Goal: Communication & Community: Participate in discussion

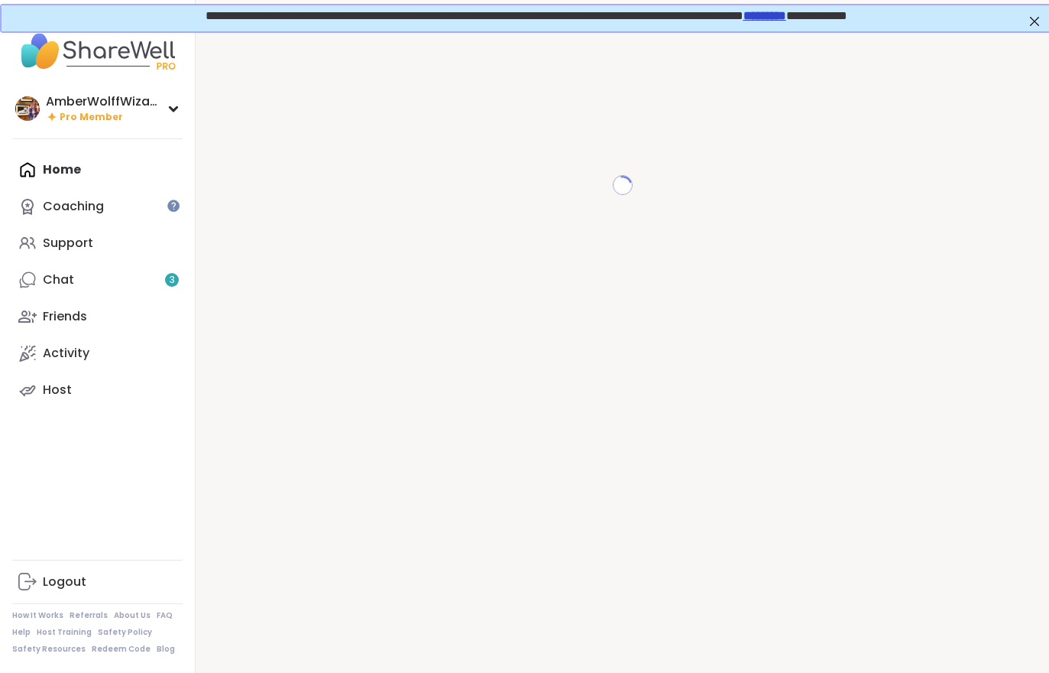
click at [96, 284] on link "Chat 3" at bounding box center [97, 279] width 170 height 37
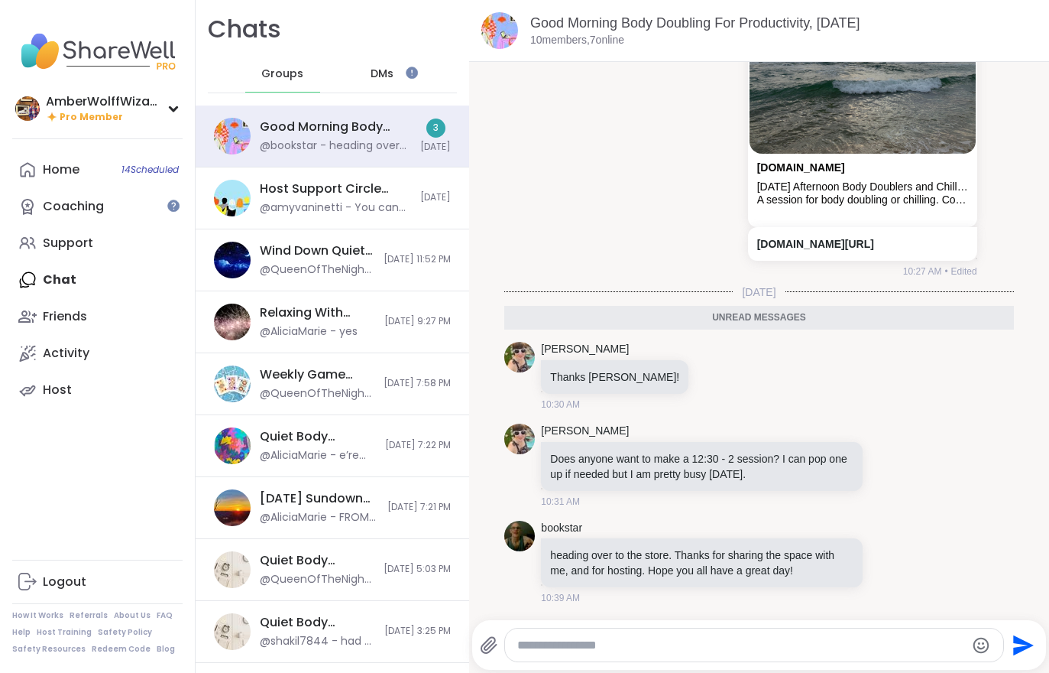
click at [44, 167] on div "Home 14 Scheduled" at bounding box center [61, 169] width 37 height 17
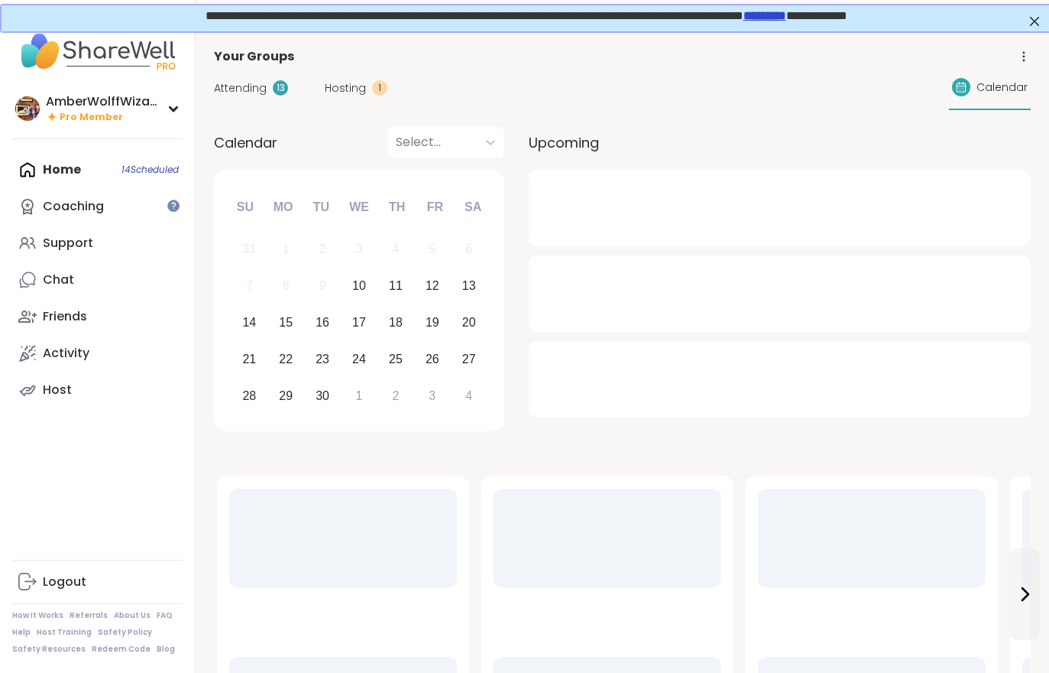
click at [341, 81] on span "Hosting" at bounding box center [345, 88] width 41 height 16
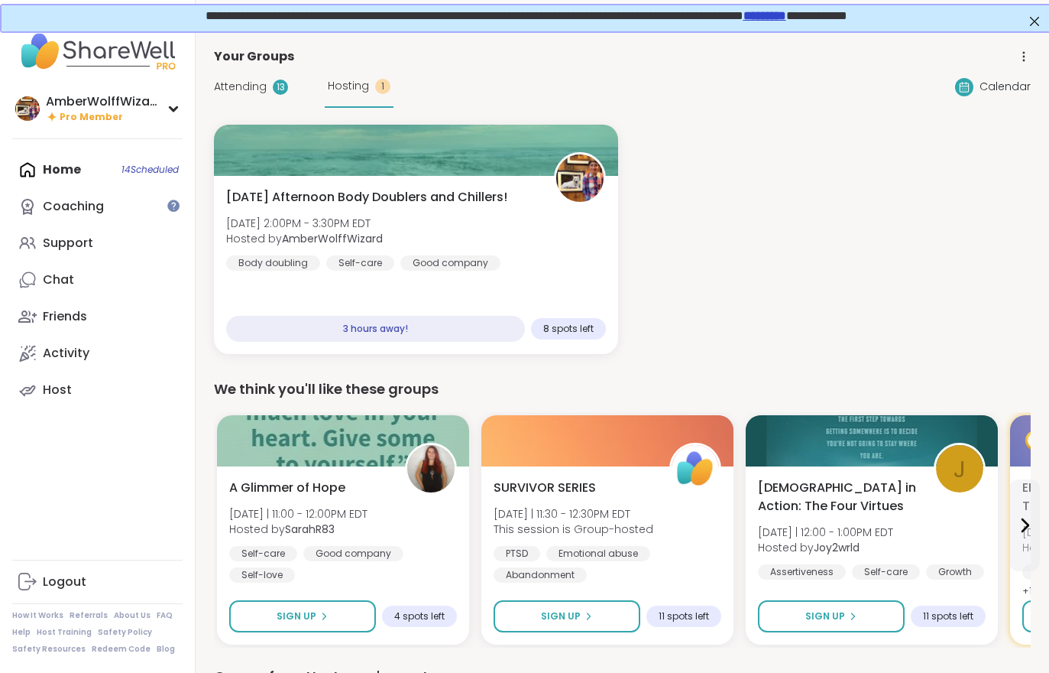
click at [270, 85] on div "Attending 13" at bounding box center [251, 87] width 74 height 16
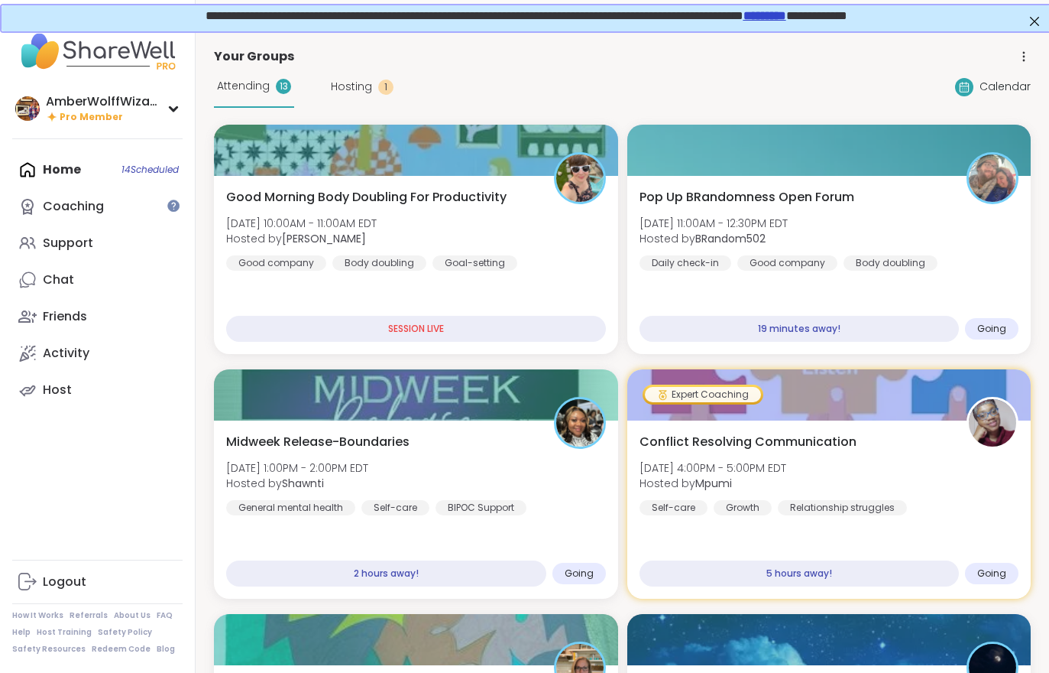
click at [258, 96] on div "Attending 13" at bounding box center [254, 87] width 80 height 42
click at [358, 215] on div "Good Morning Body Doubling For Productivity [DATE] 10:00AM - 11:00AM EDT Hosted…" at bounding box center [416, 229] width 380 height 83
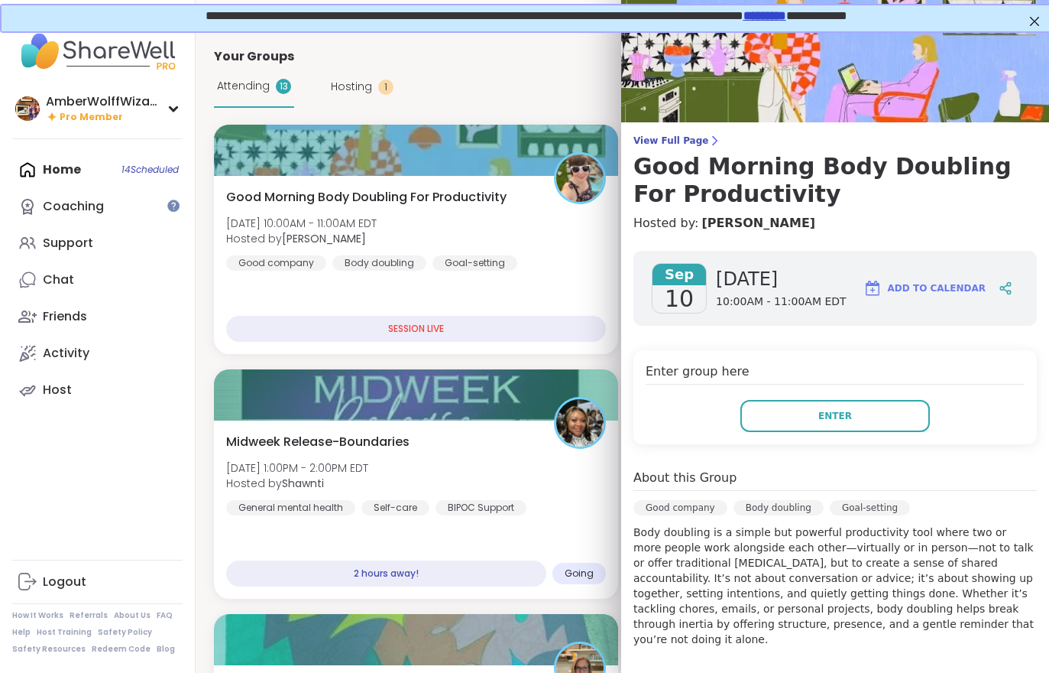
click at [806, 430] on button "Enter" at bounding box center [836, 416] width 190 height 32
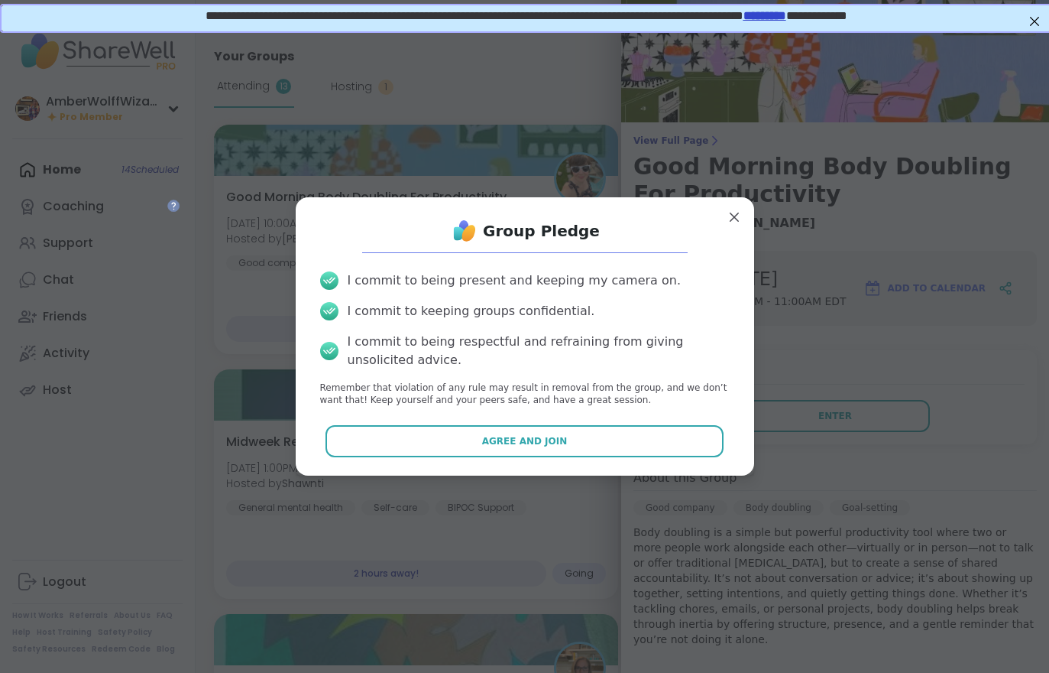
click at [612, 448] on button "Agree and Join" at bounding box center [525, 441] width 398 height 32
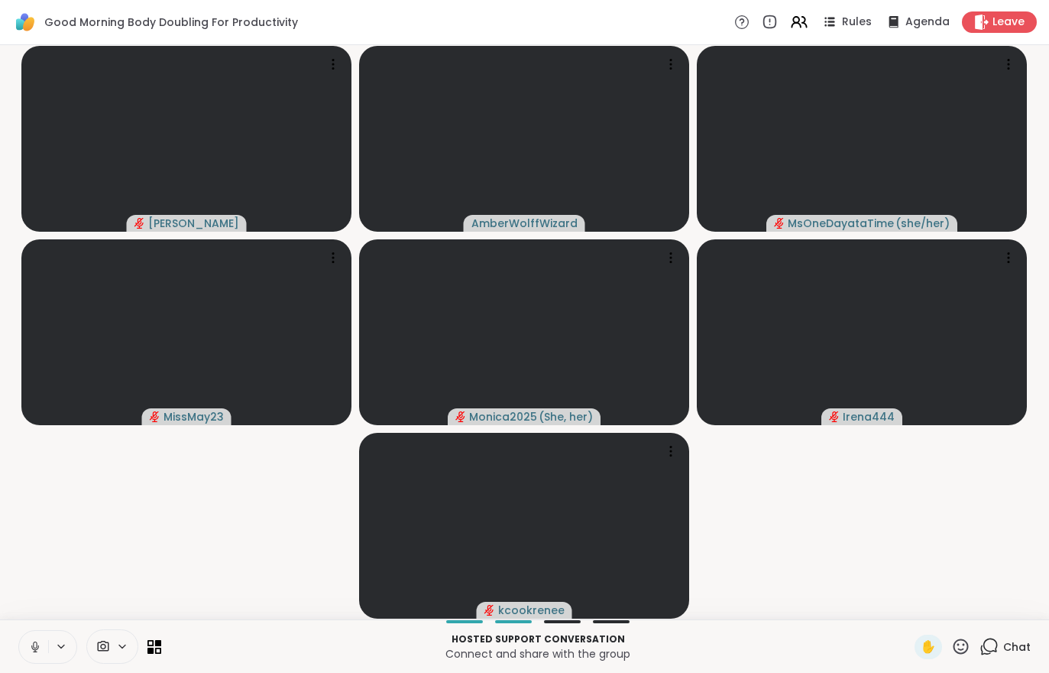
click at [918, 561] on video-player-container "[PERSON_NAME] MsOneDayataTime ( she/her ) MissMay23 Monica2025 ( She, her ) Ire…" at bounding box center [524, 332] width 1031 height 562
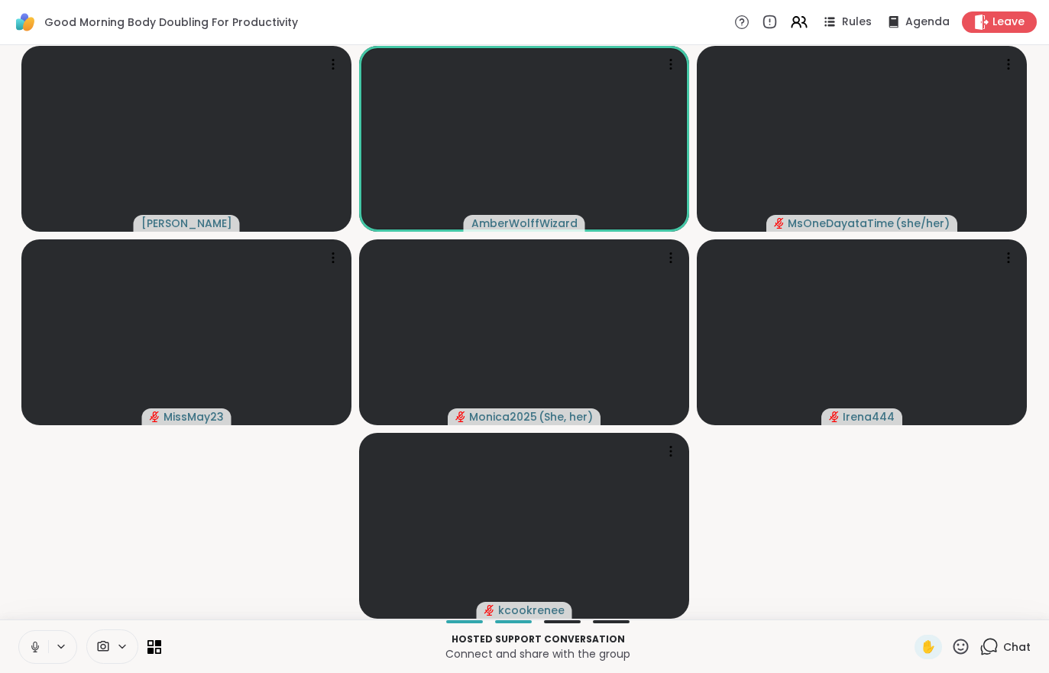
click at [86, 504] on video-player-container "[PERSON_NAME] MsOneDayataTime ( she/her ) MissMay23 Monica2025 ( She, her ) Ire…" at bounding box center [524, 332] width 1031 height 562
click at [103, 509] on video-player-container "[PERSON_NAME] MsOneDayataTime ( she/her ) MissMay23 Monica2025 ( She, her ) Ire…" at bounding box center [524, 332] width 1031 height 562
click at [1003, 657] on div "Chat" at bounding box center [1005, 646] width 51 height 24
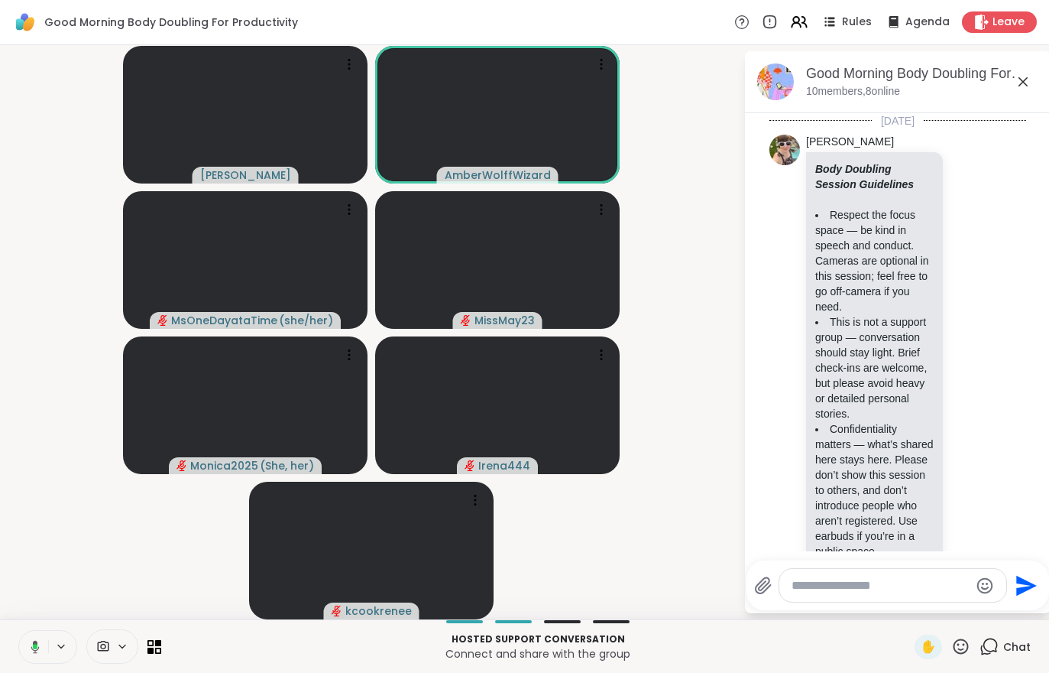
scroll to position [1795, 0]
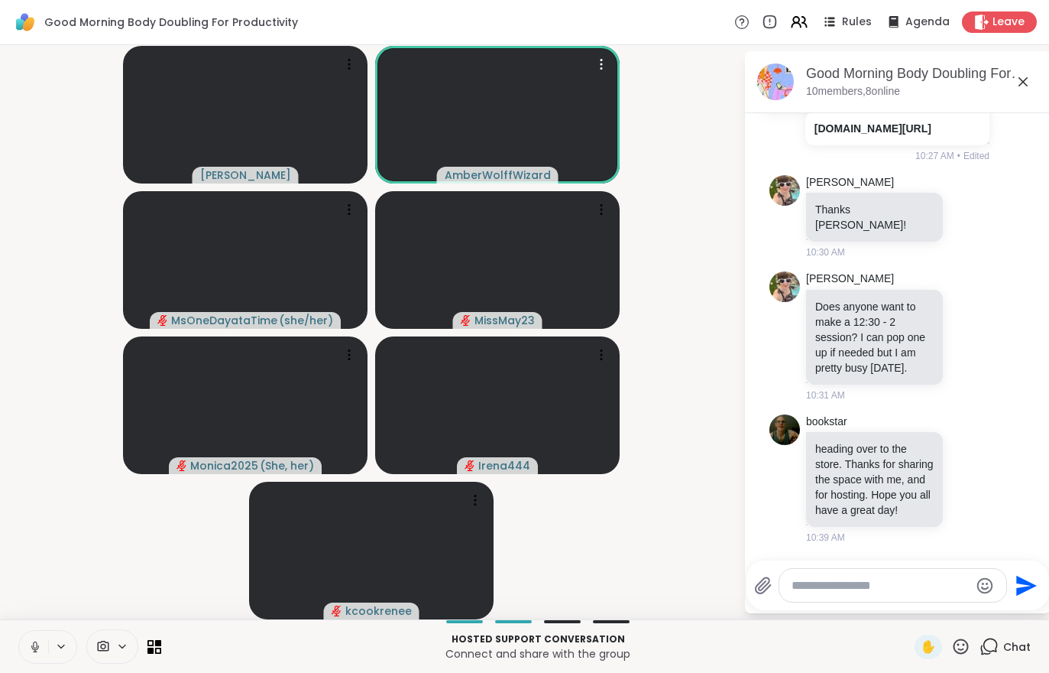
click at [535, 112] on video at bounding box center [497, 115] width 245 height 138
click at [506, 112] on h4 "View Profile" at bounding box center [483, 111] width 64 height 15
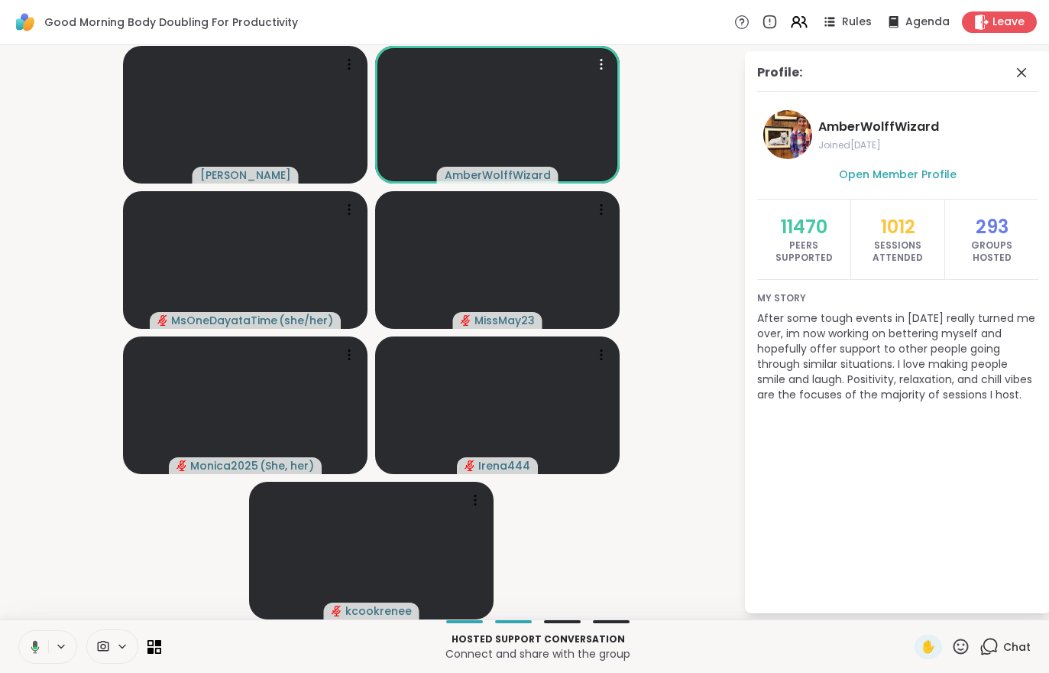
click at [24, 643] on button at bounding box center [32, 647] width 31 height 32
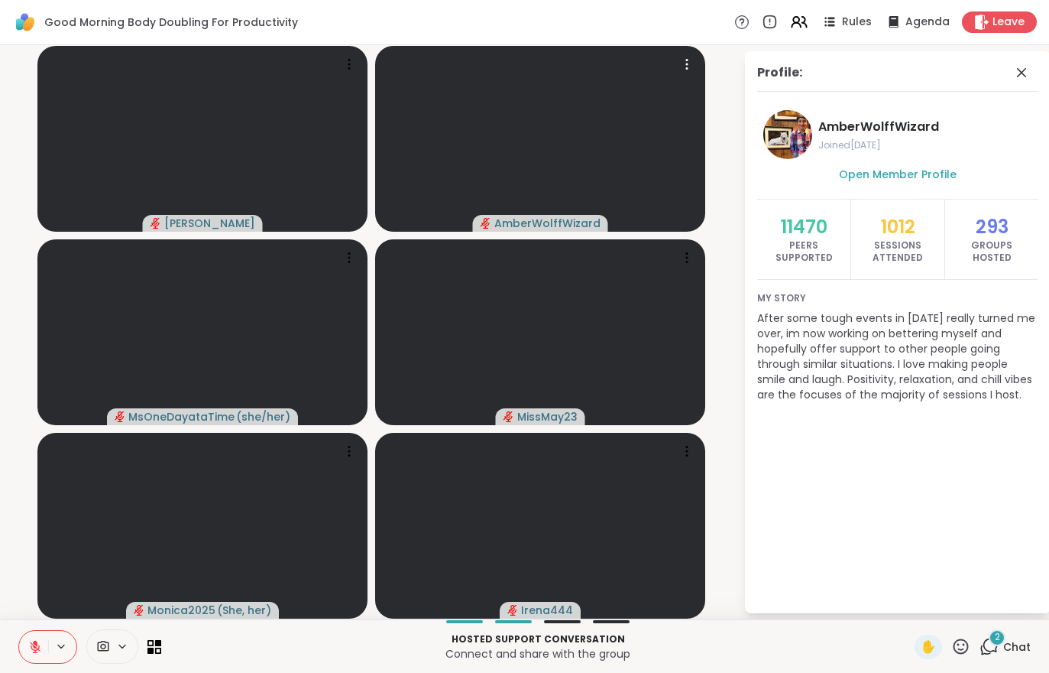
click at [997, 637] on span "2" at bounding box center [997, 637] width 5 height 13
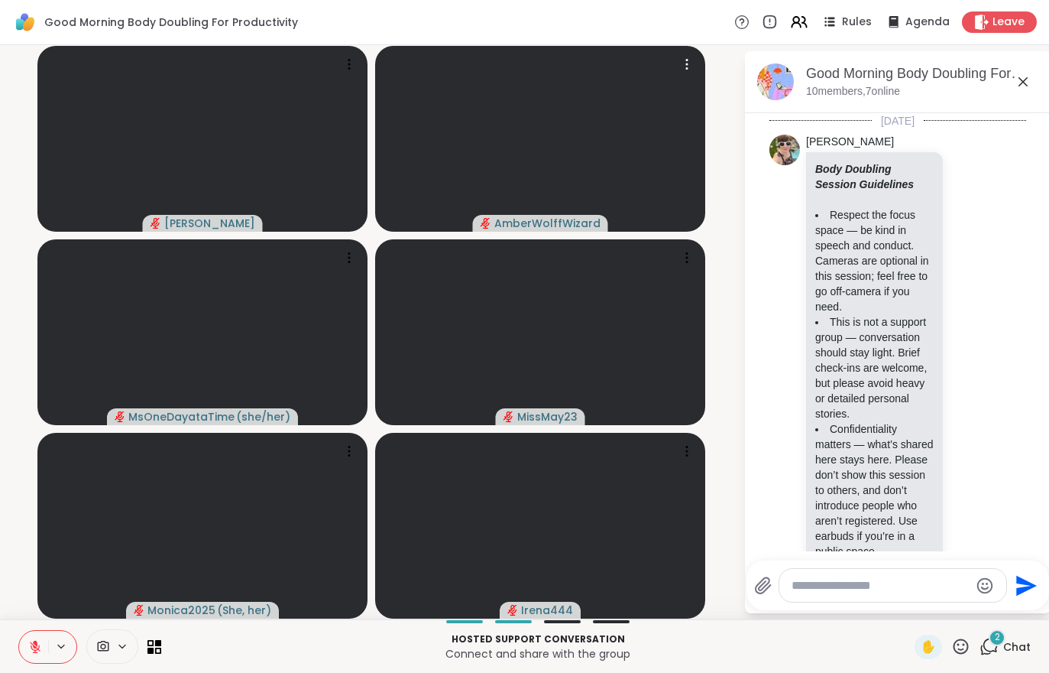
scroll to position [2317, 0]
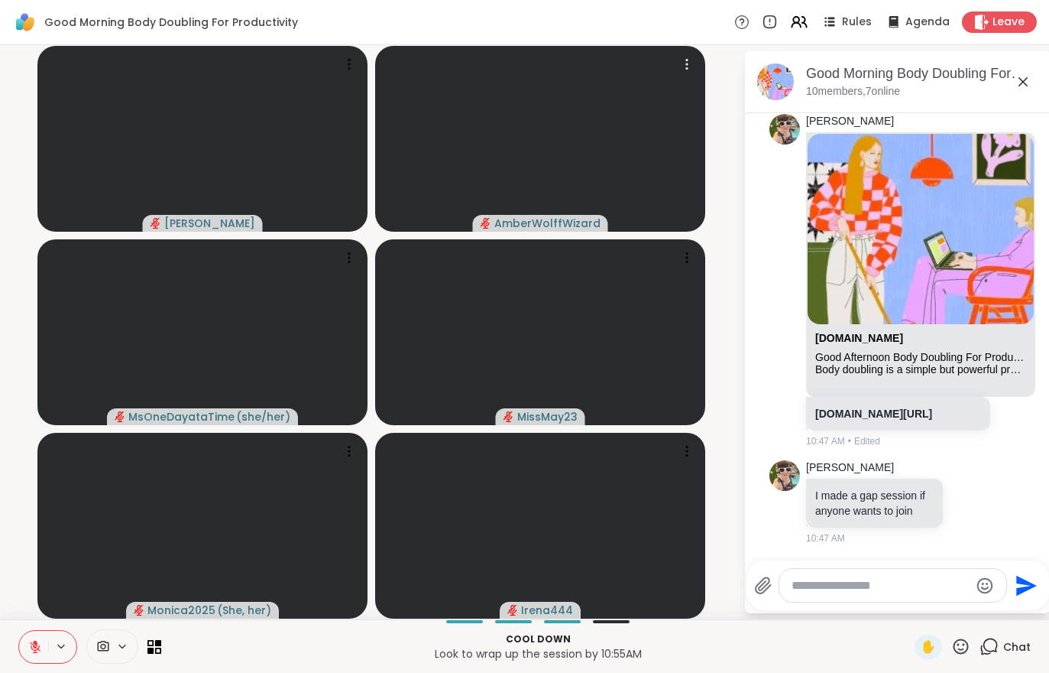
click at [21, 649] on button at bounding box center [33, 647] width 29 height 32
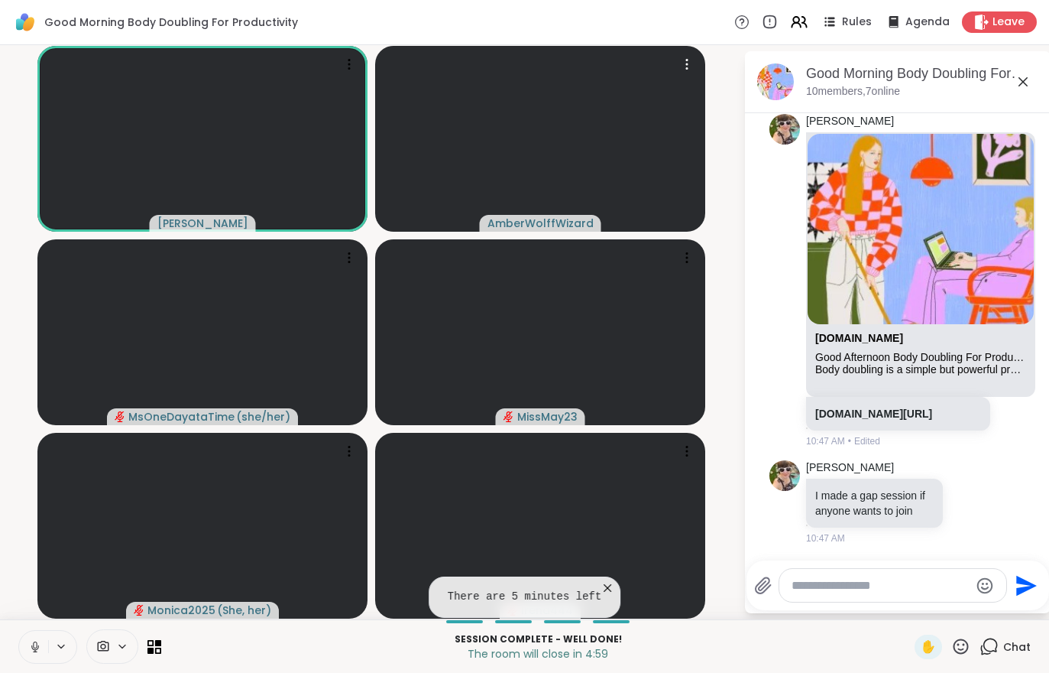
click at [1000, 22] on span "Leave" at bounding box center [1009, 22] width 32 height 15
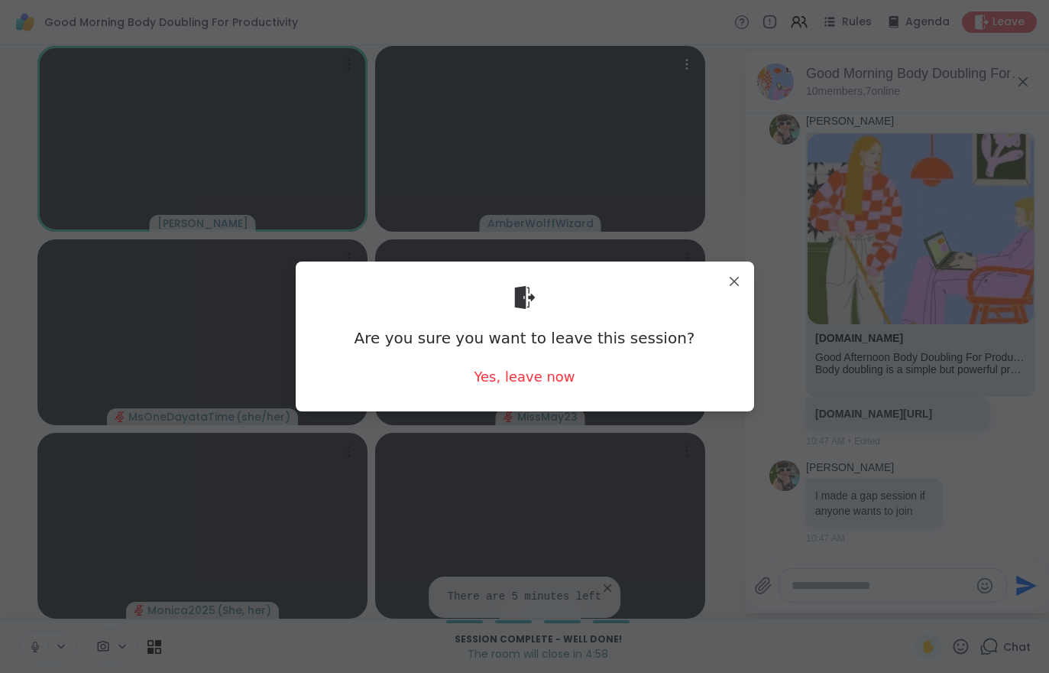
click at [541, 375] on div "Yes, leave now" at bounding box center [524, 376] width 101 height 19
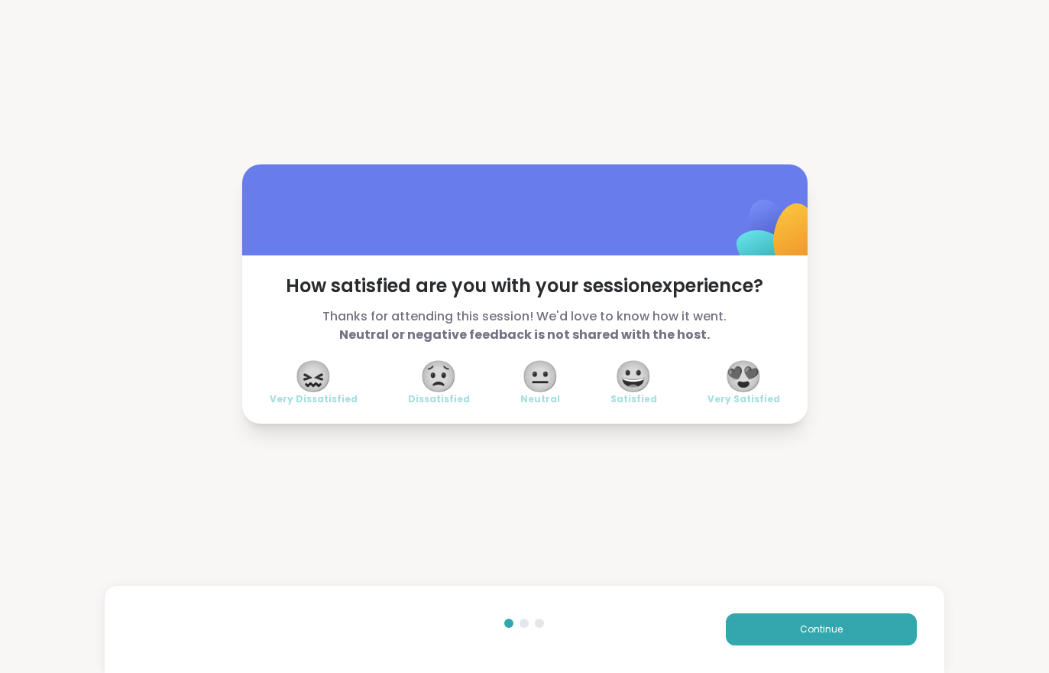
click at [778, 616] on button "Continue" at bounding box center [821, 629] width 191 height 32
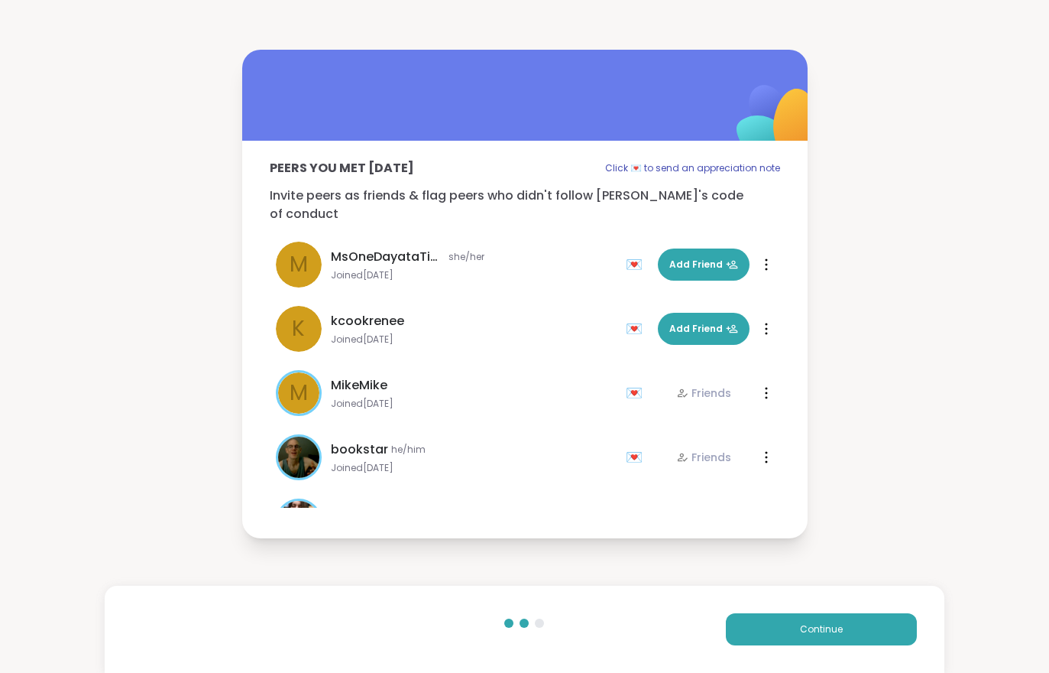
click at [777, 615] on button "Continue" at bounding box center [821, 629] width 191 height 32
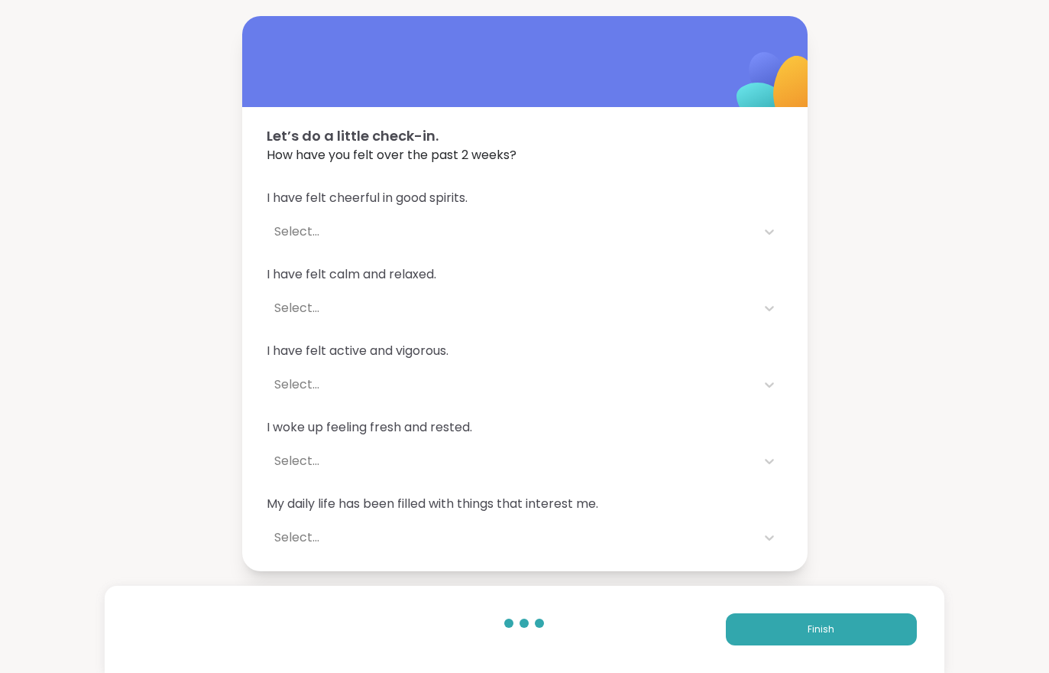
click at [782, 619] on button "Finish" at bounding box center [821, 629] width 191 height 32
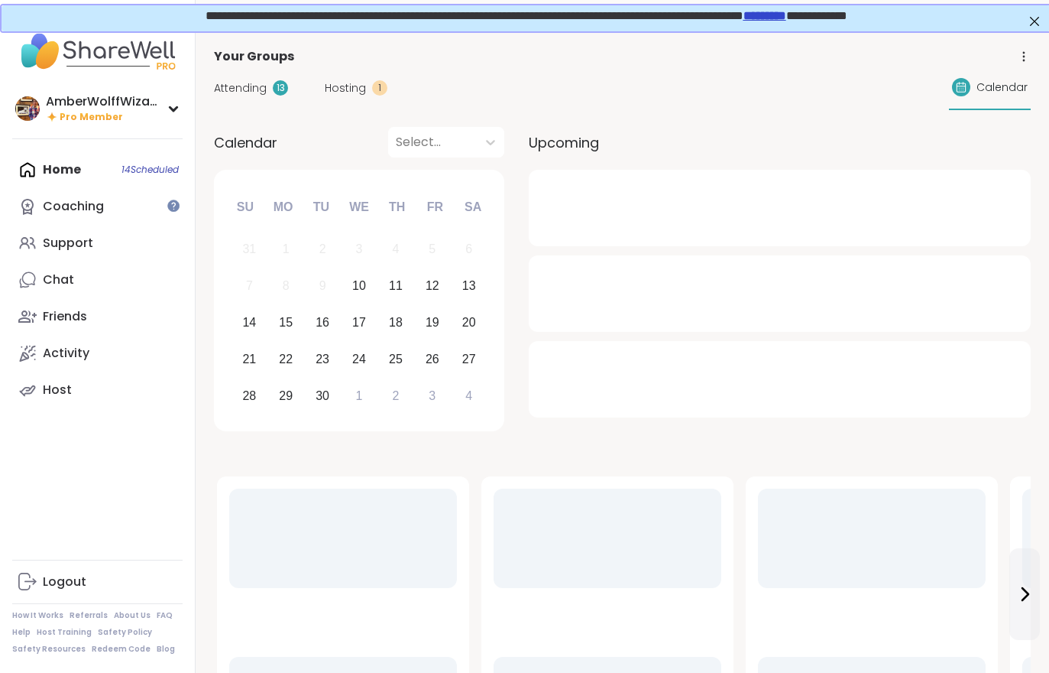
click at [358, 86] on span "Hosting" at bounding box center [345, 88] width 41 height 16
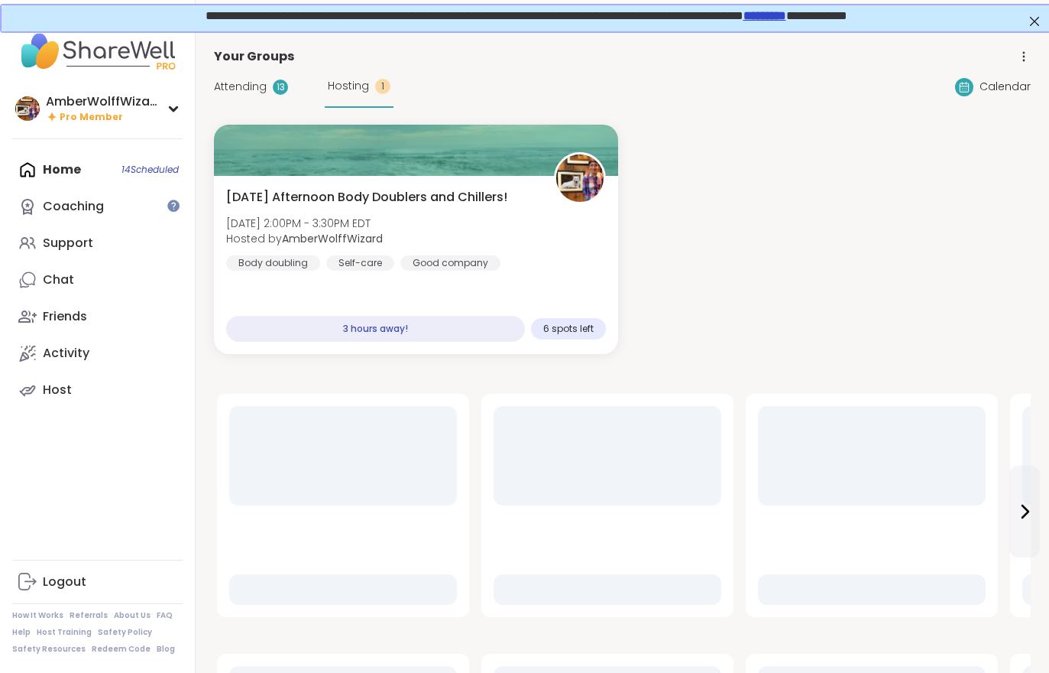
click at [357, 86] on span "Hosting" at bounding box center [348, 86] width 41 height 16
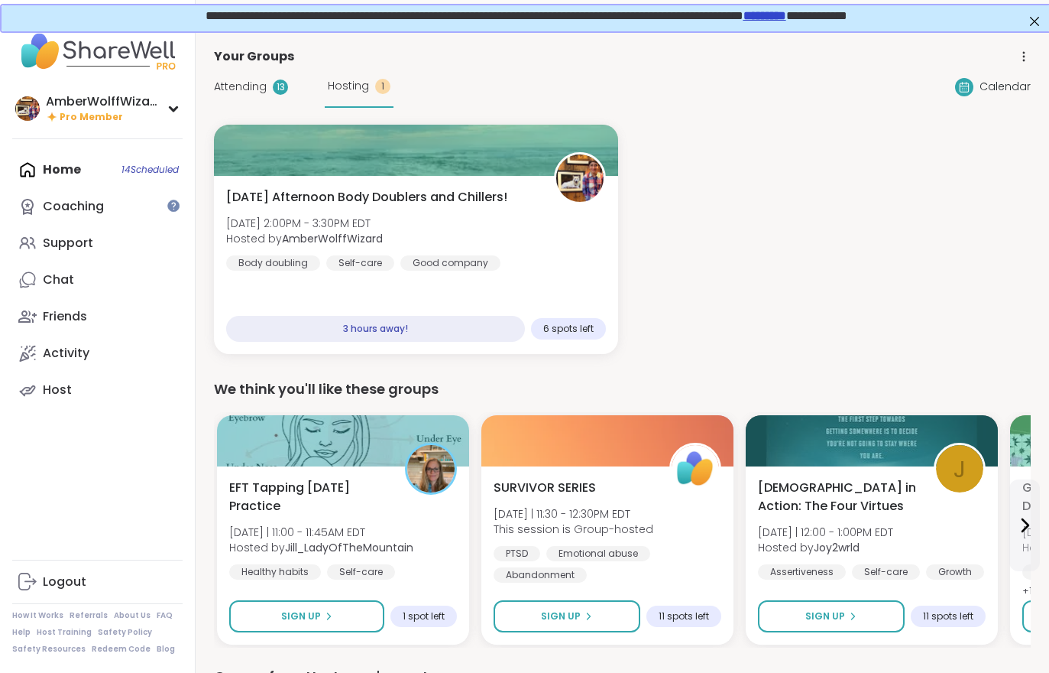
click at [393, 247] on div "Wednesday Afternoon Body Doublers and Chillers! Wed, Sep 10 | 2:00PM - 3:30PM E…" at bounding box center [416, 229] width 380 height 83
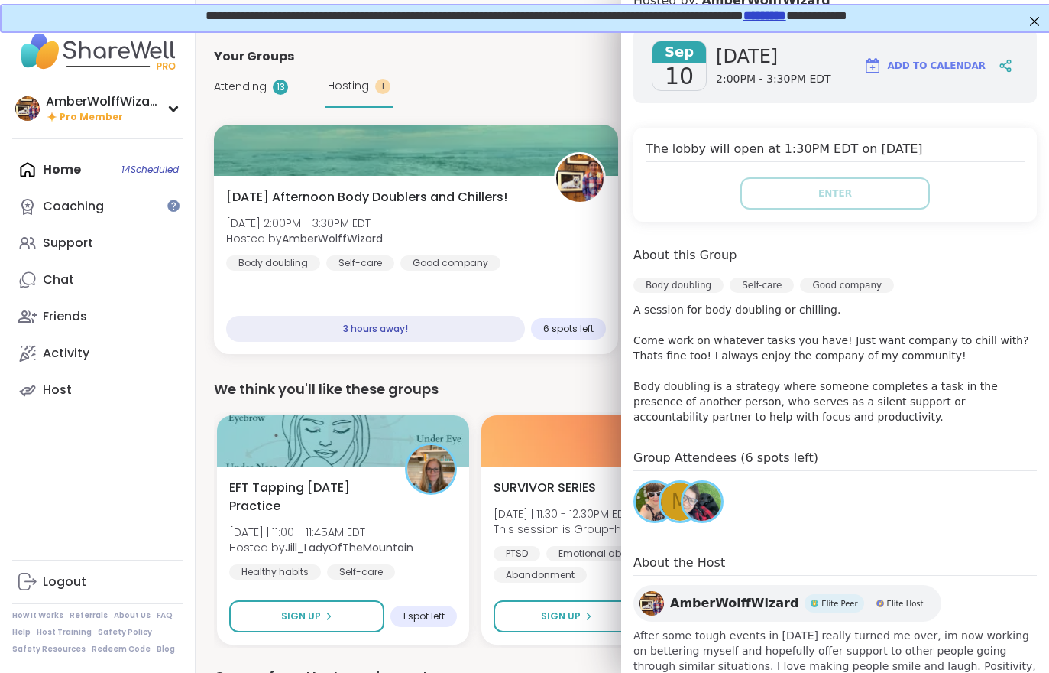
scroll to position [225, 0]
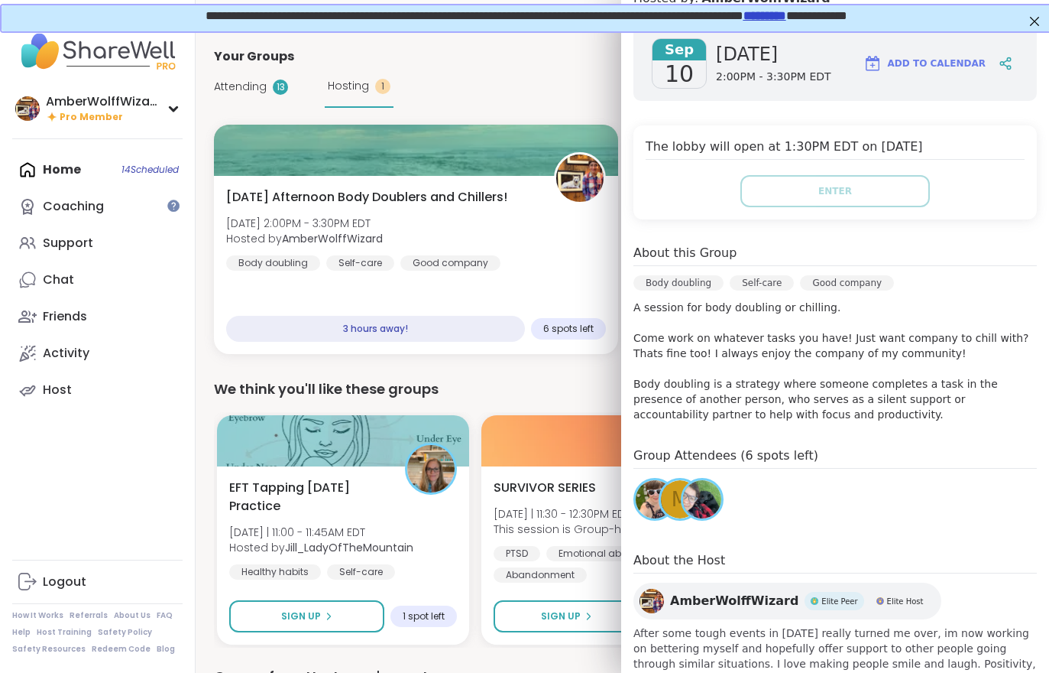
click at [246, 82] on span "Attending" at bounding box center [240, 87] width 53 height 16
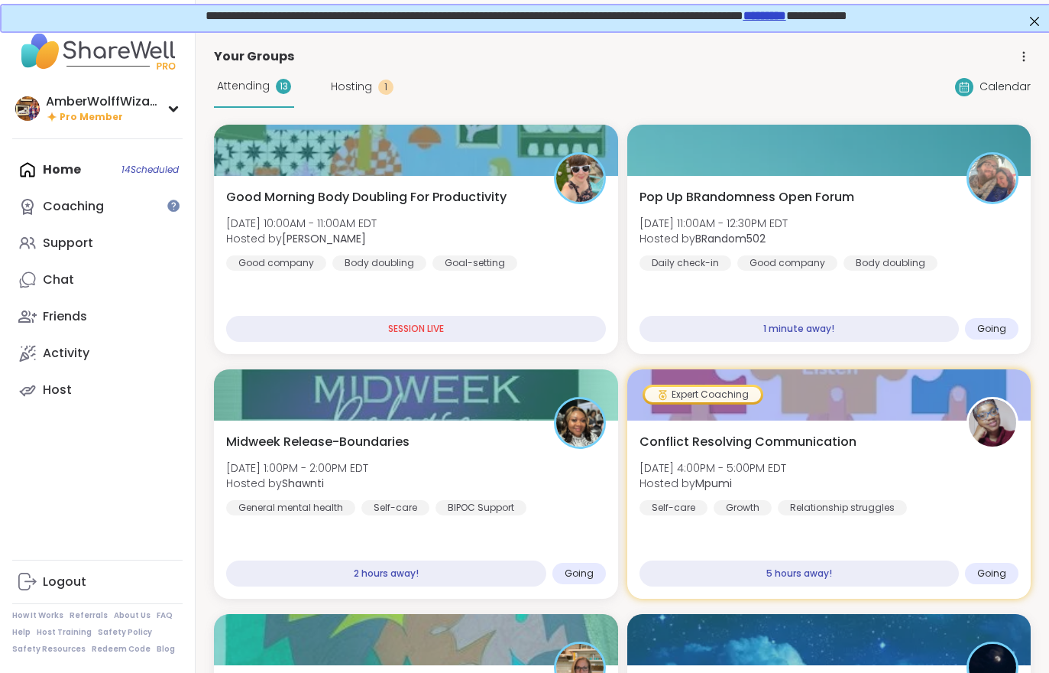
click at [927, 229] on div "Pop Up BRandomness Open Forum Wed, Sep 10 | 11:00AM - 12:30PM EDT Hosted by BRa…" at bounding box center [830, 229] width 380 height 83
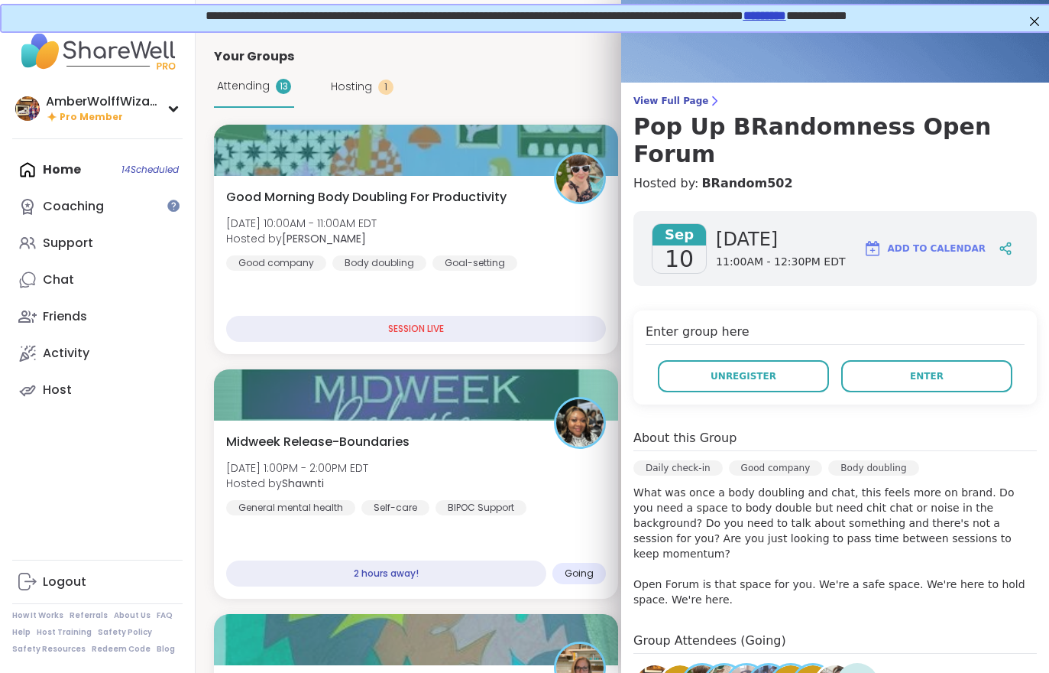
scroll to position [39, 0]
click at [695, 100] on span "View Full Page" at bounding box center [836, 102] width 404 height 12
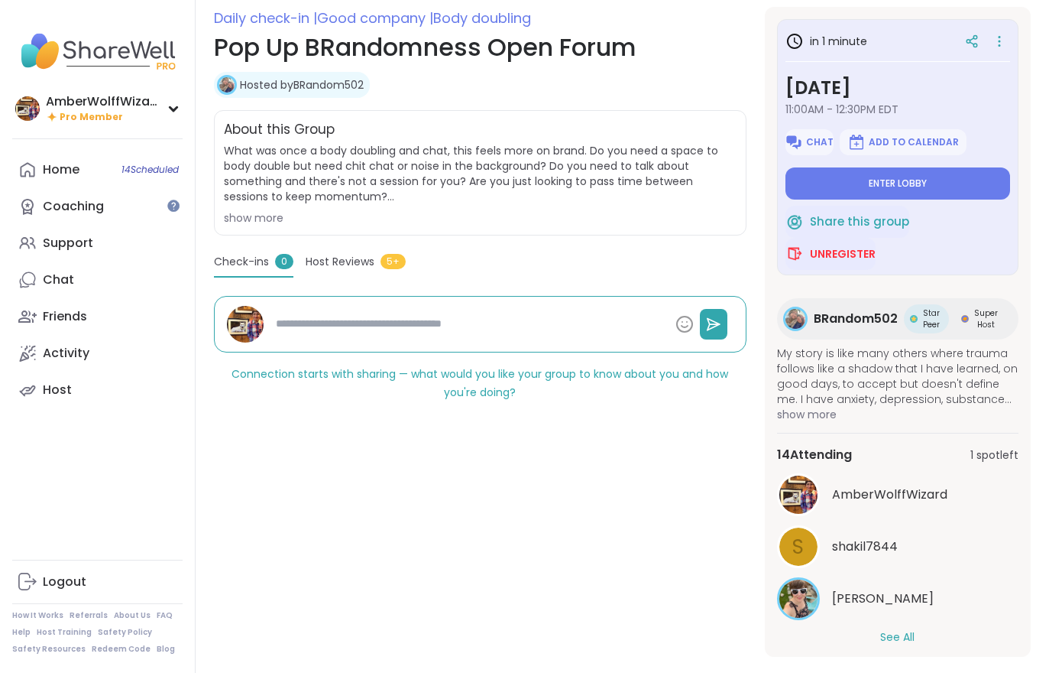
scroll to position [228, 0]
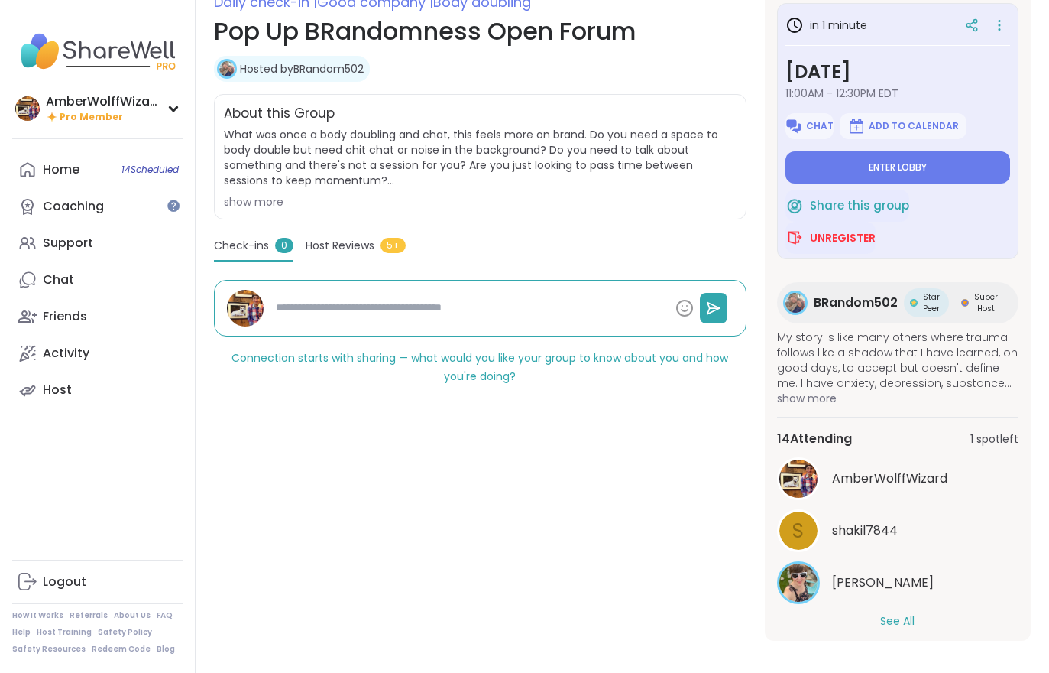
click at [898, 628] on button "See All" at bounding box center [897, 621] width 34 height 16
click at [914, 168] on span "Enter lobby" at bounding box center [898, 167] width 58 height 12
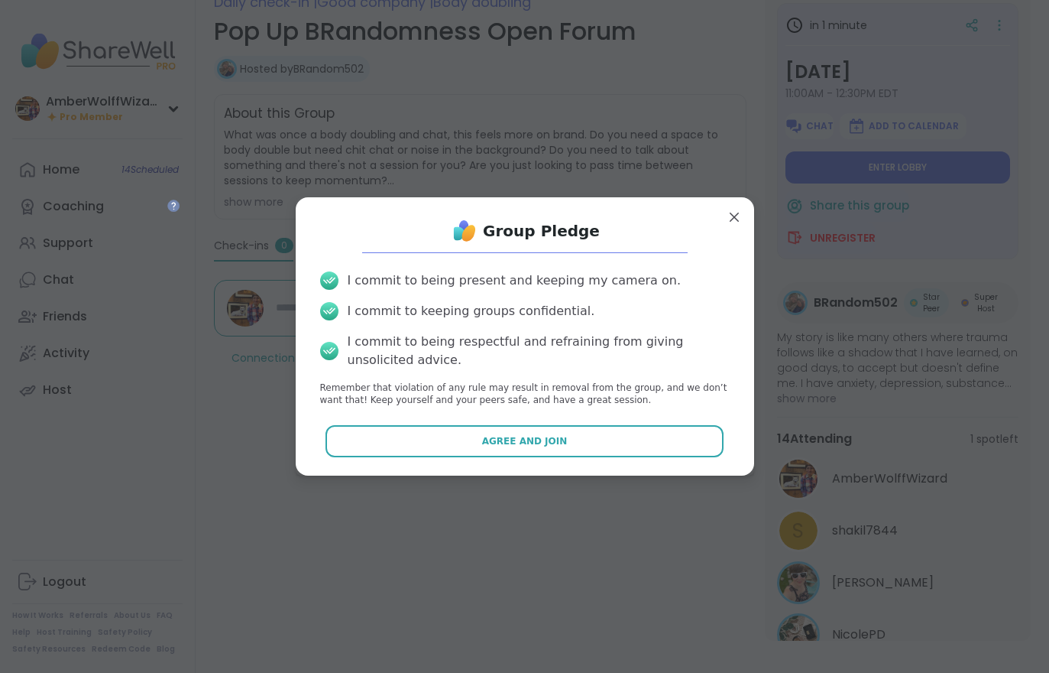
click at [551, 448] on span "Agree and Join" at bounding box center [525, 441] width 86 height 14
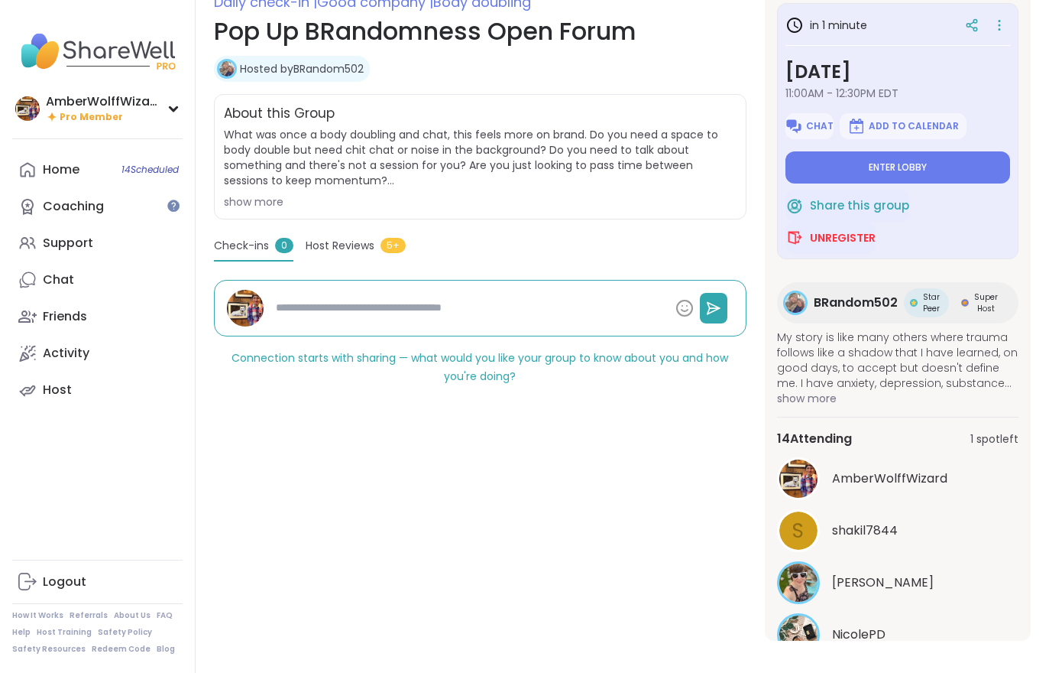
type textarea "*"
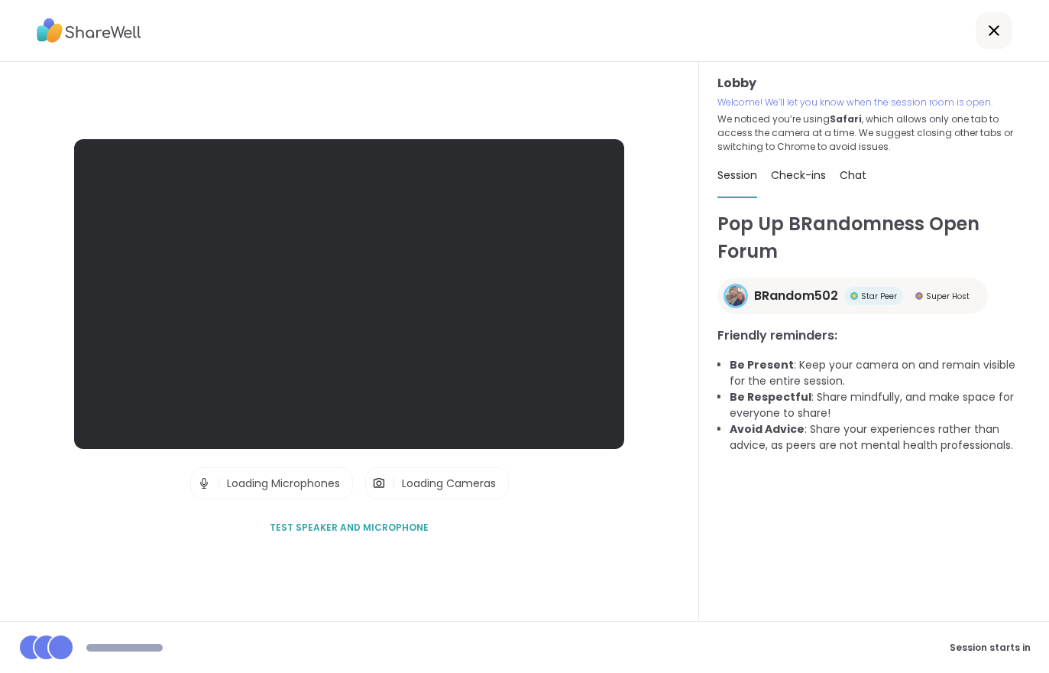
scroll to position [24, 0]
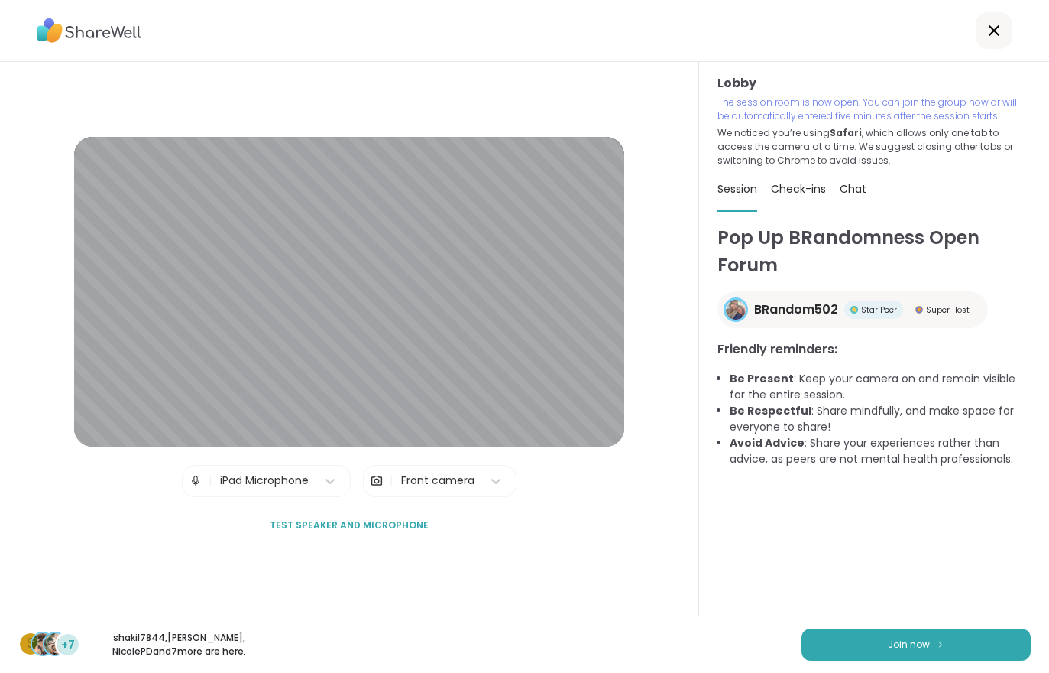
click at [900, 654] on button "Join now" at bounding box center [916, 644] width 229 height 32
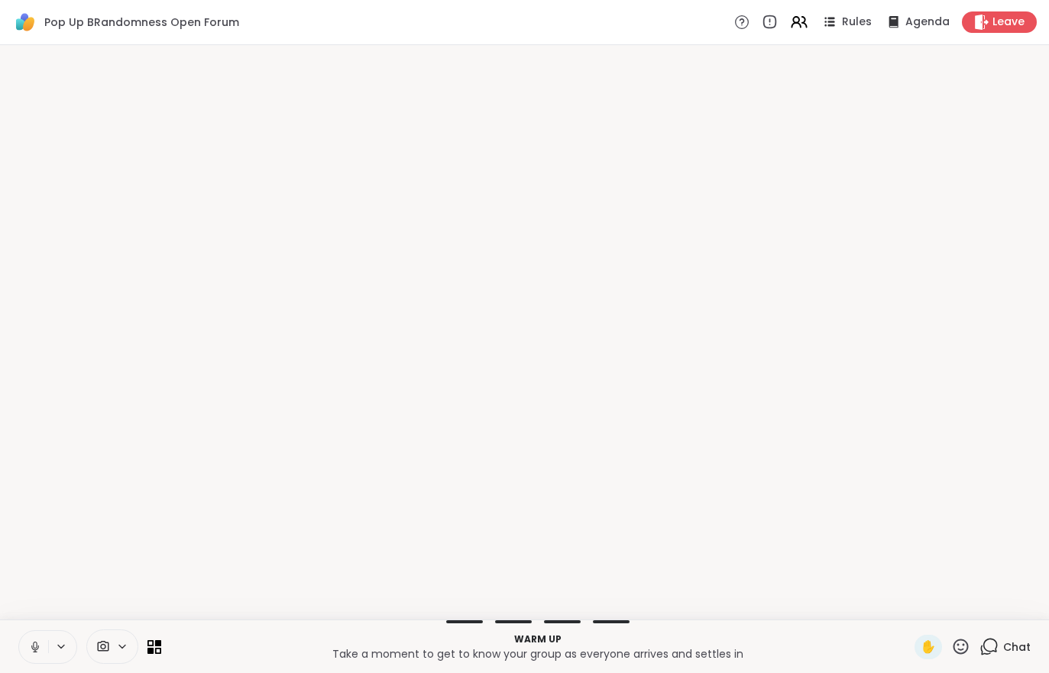
scroll to position [0, 0]
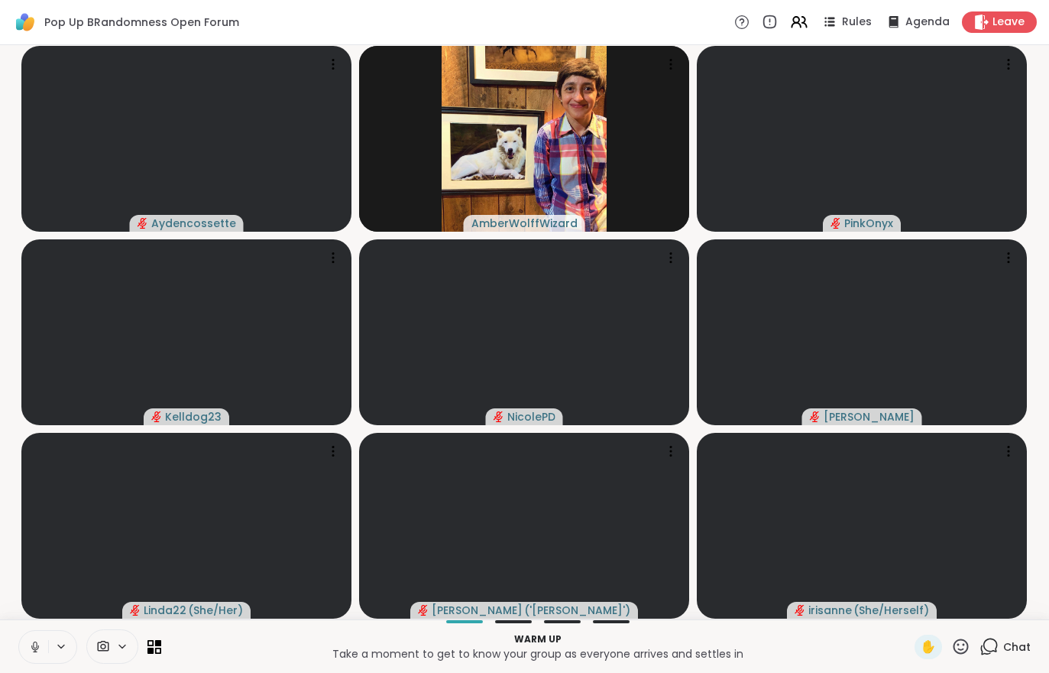
click at [1002, 26] on span "Leave" at bounding box center [1009, 22] width 32 height 15
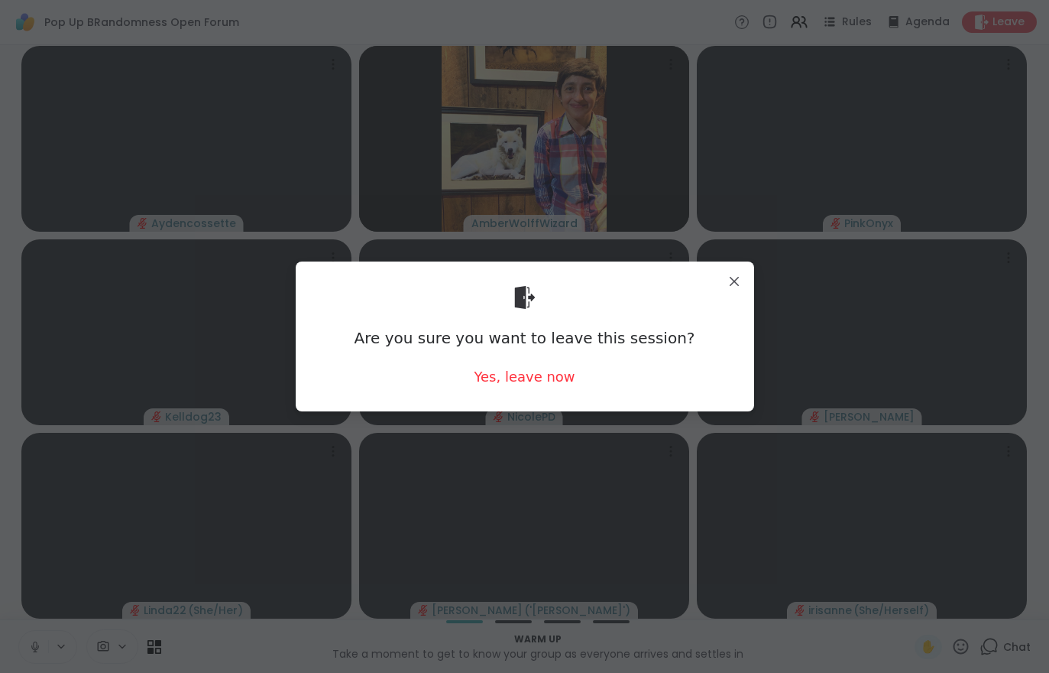
click at [524, 384] on div "Yes, leave now" at bounding box center [524, 376] width 101 height 19
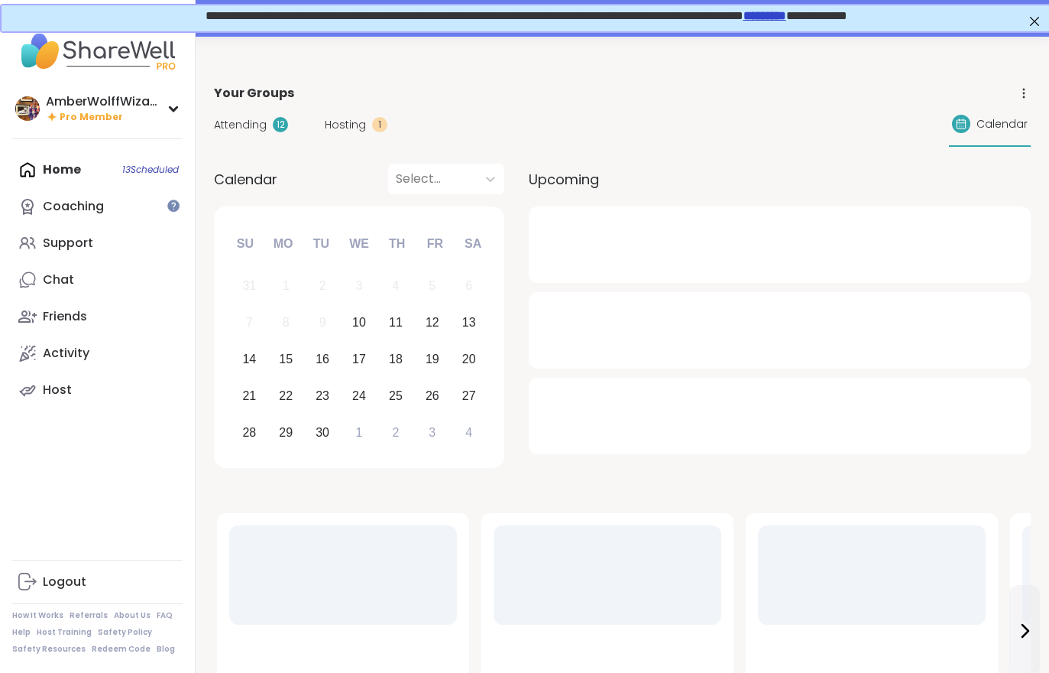
scroll to position [2, 0]
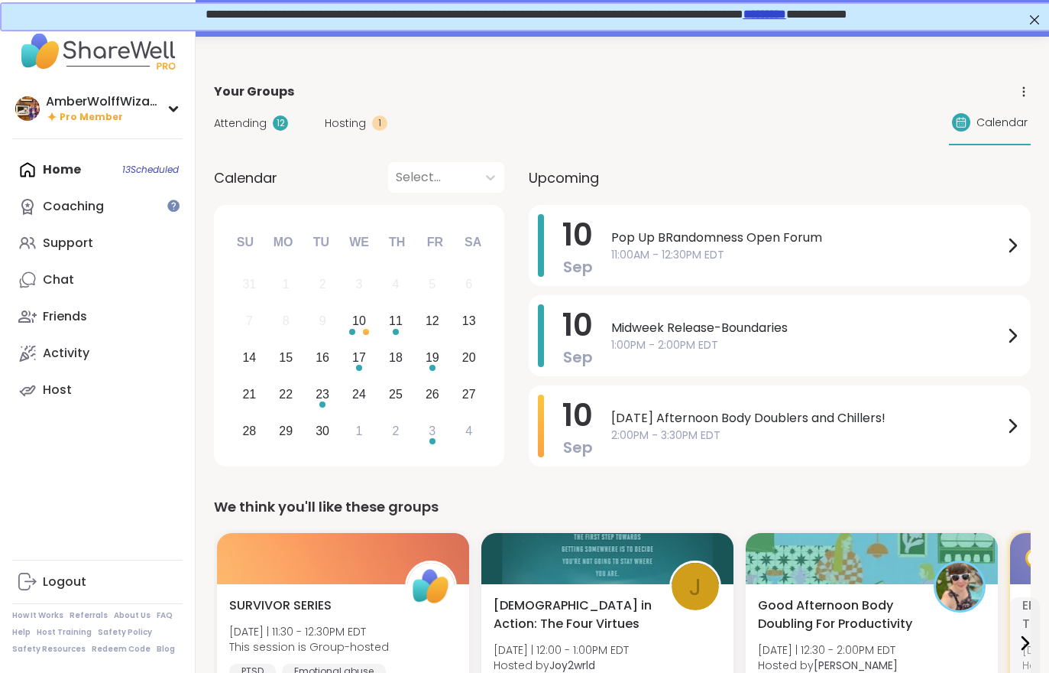
click at [262, 123] on span "Attending" at bounding box center [240, 123] width 53 height 16
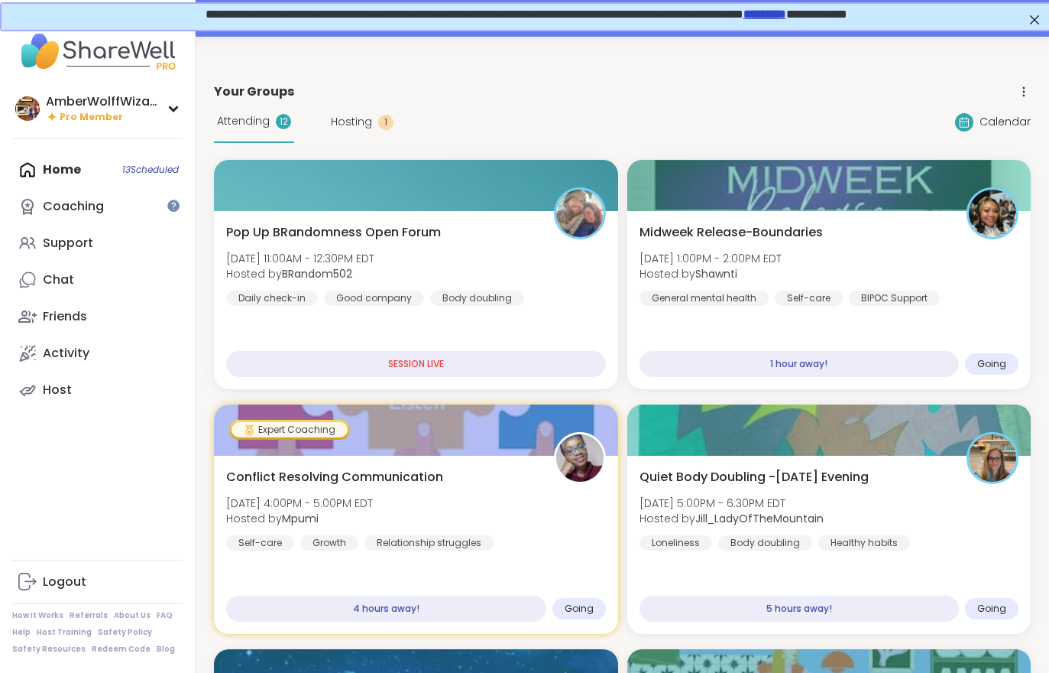
click at [310, 275] on b "BRandom502" at bounding box center [317, 273] width 70 height 15
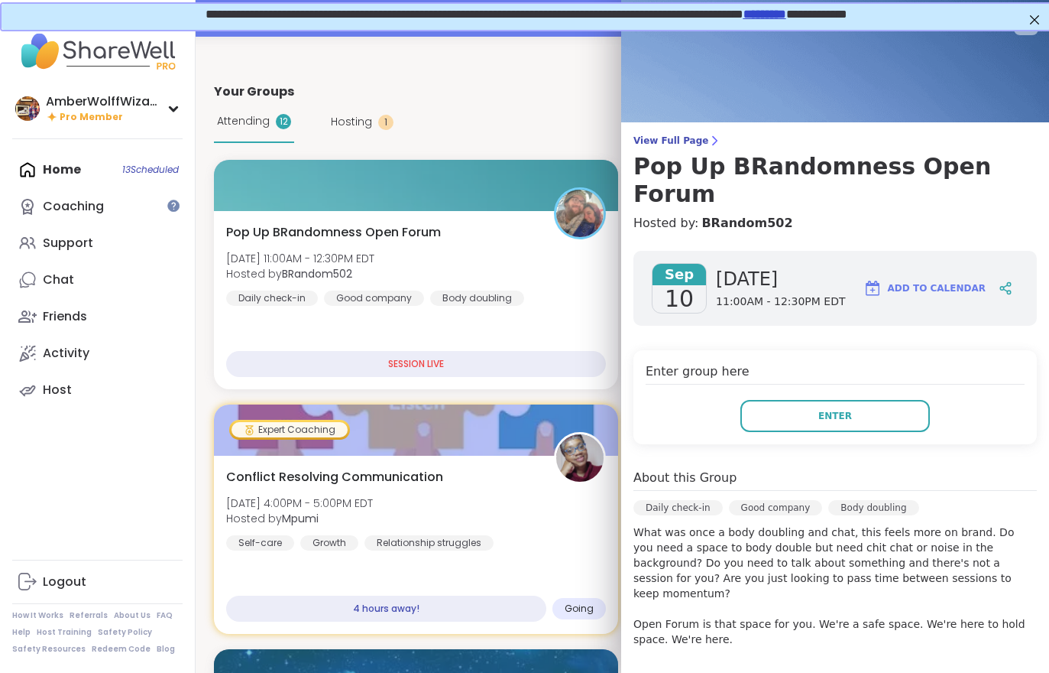
click at [861, 400] on button "Enter" at bounding box center [836, 416] width 190 height 32
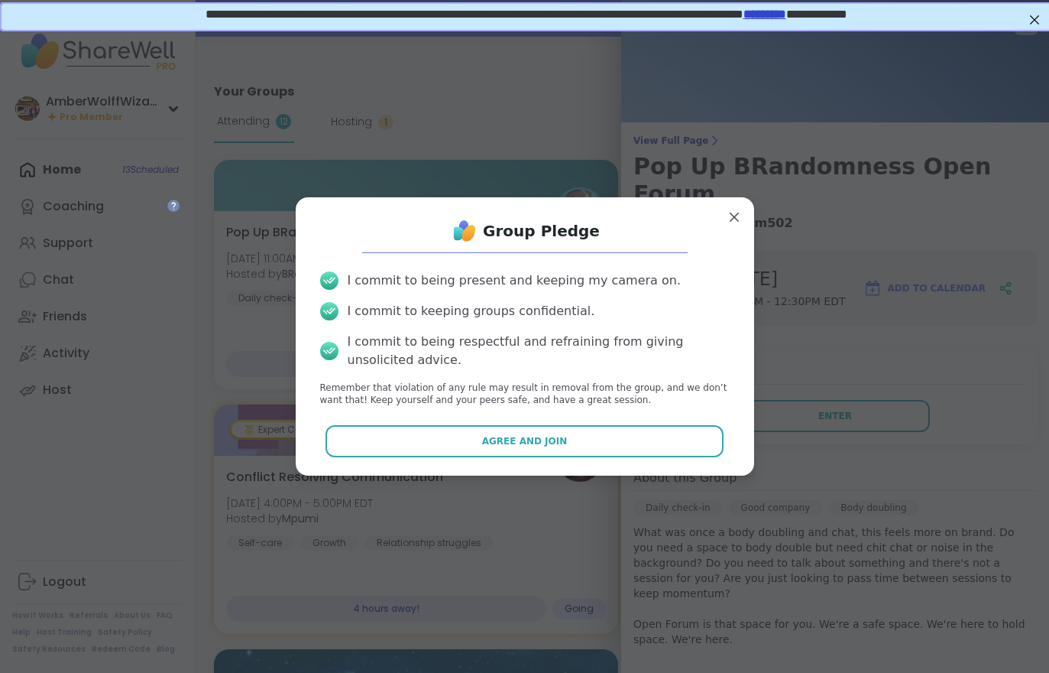
click at [646, 456] on button "Agree and Join" at bounding box center [525, 441] width 398 height 32
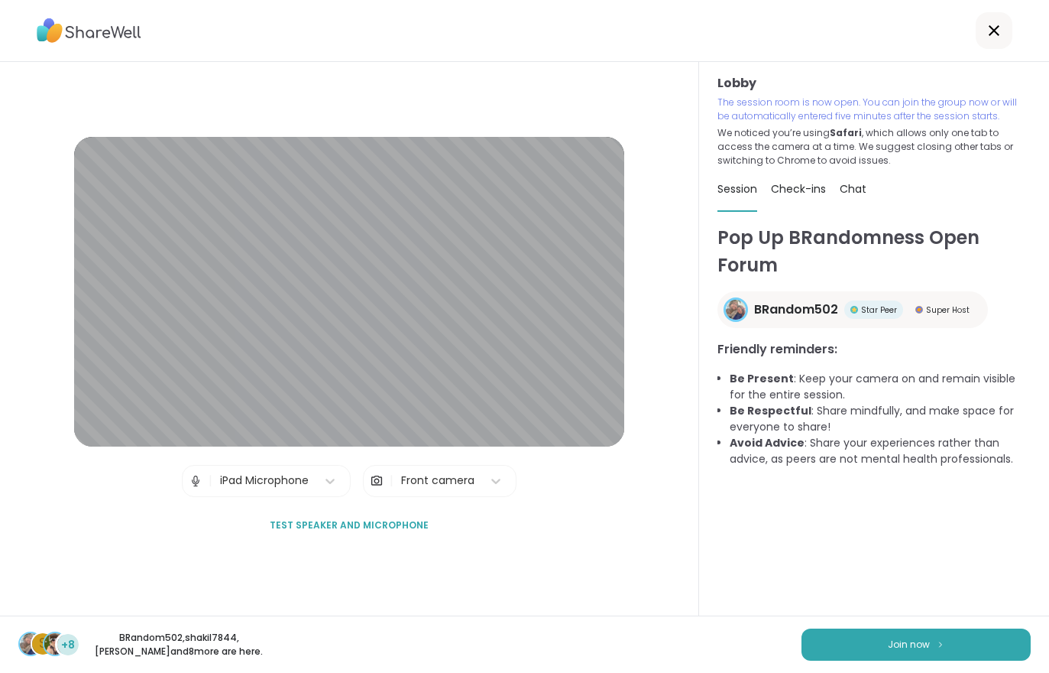
click at [917, 643] on span "Join now" at bounding box center [909, 644] width 42 height 14
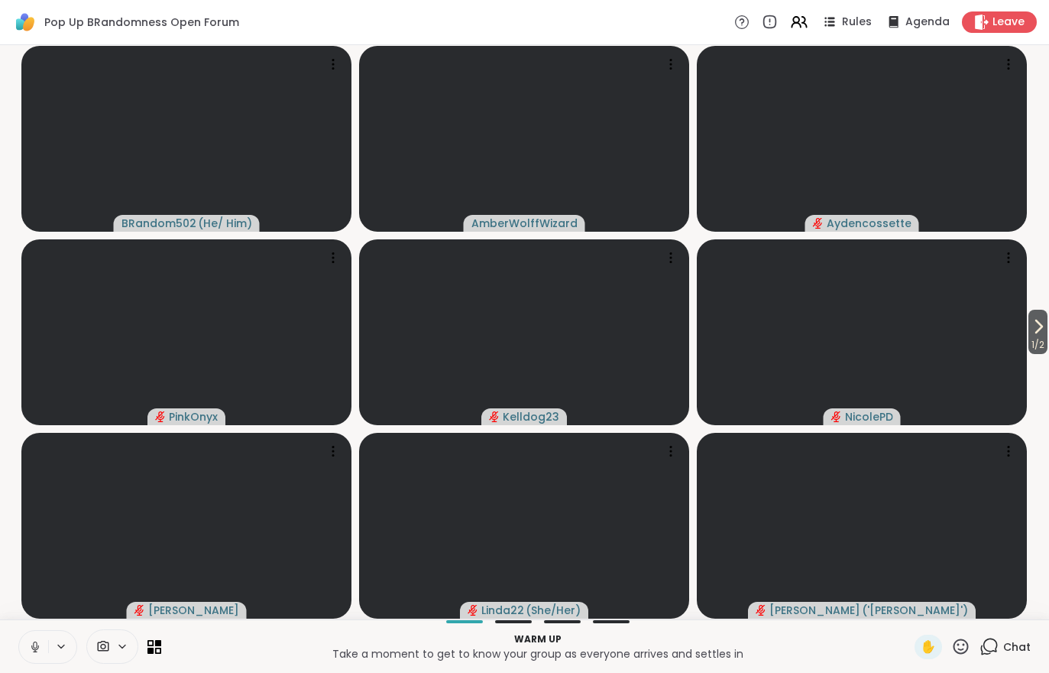
click at [1046, 339] on span "1 / 2" at bounding box center [1038, 345] width 19 height 18
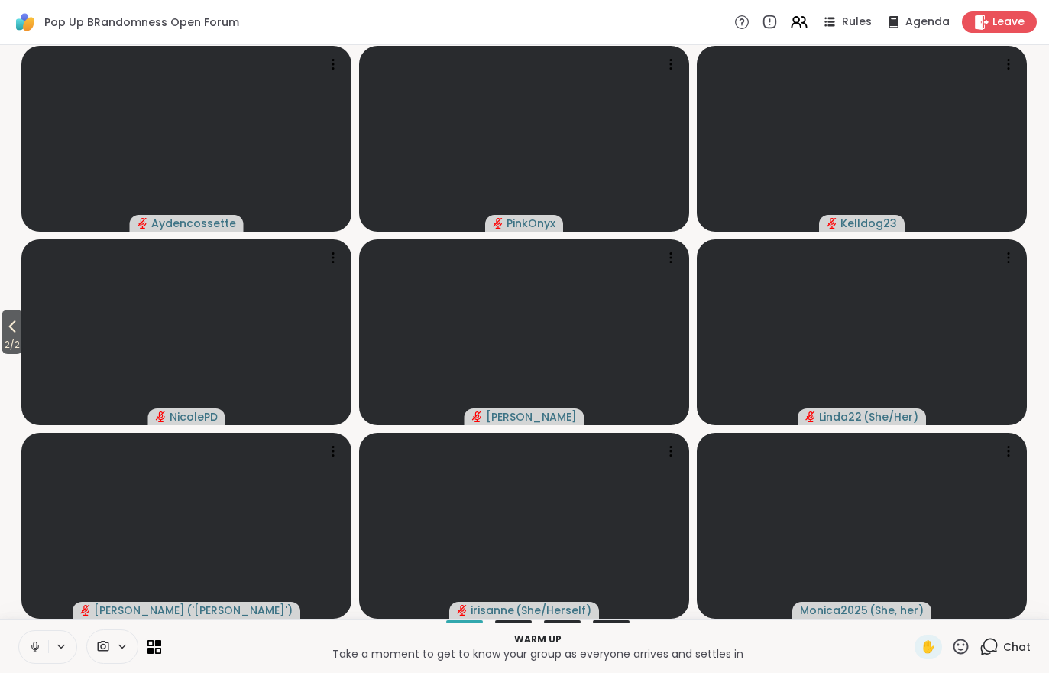
click at [23, 342] on span "2 / 2" at bounding box center [12, 345] width 21 height 18
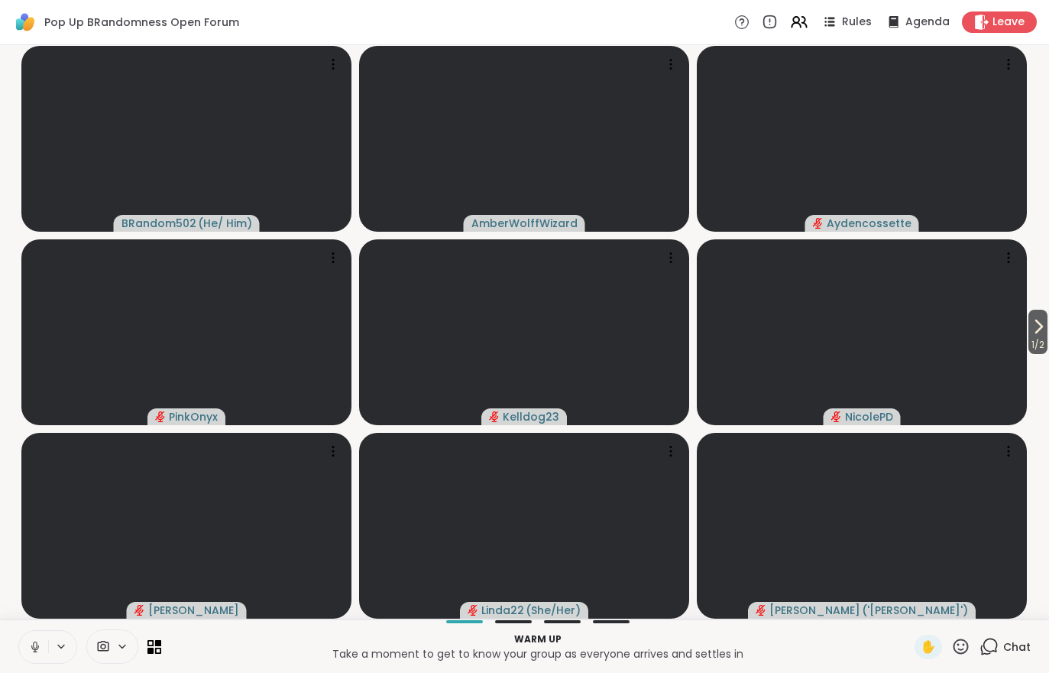
click at [32, 638] on button at bounding box center [33, 647] width 29 height 32
click at [1046, 342] on span "1 / 2" at bounding box center [1038, 345] width 19 height 18
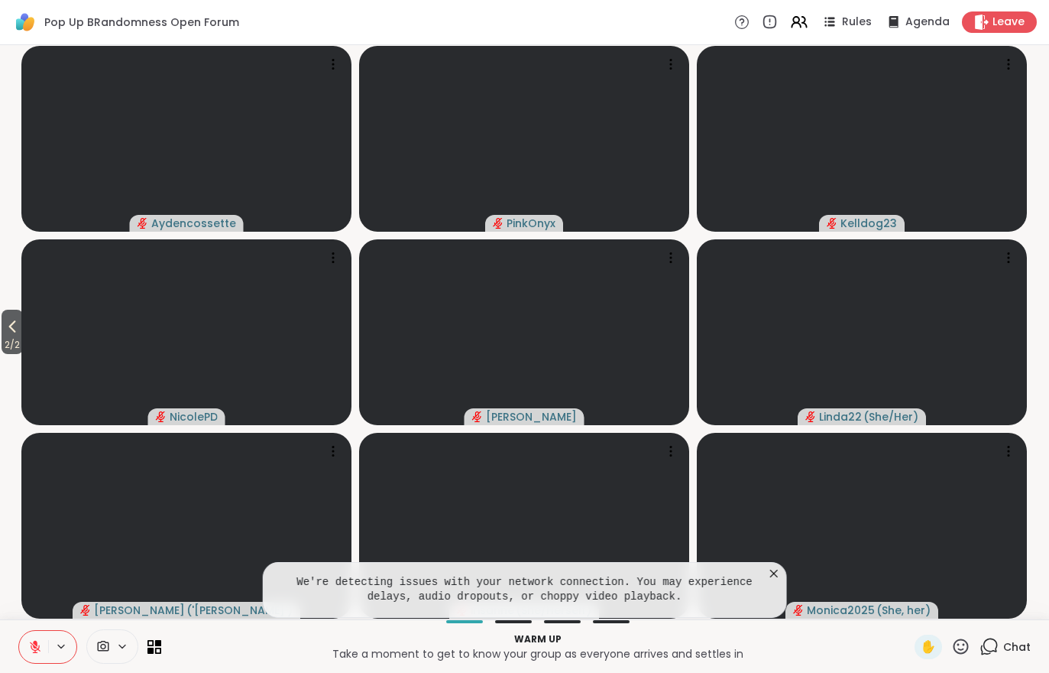
click at [880, 632] on p "Warm up" at bounding box center [537, 639] width 735 height 14
click at [777, 573] on icon at bounding box center [774, 573] width 15 height 15
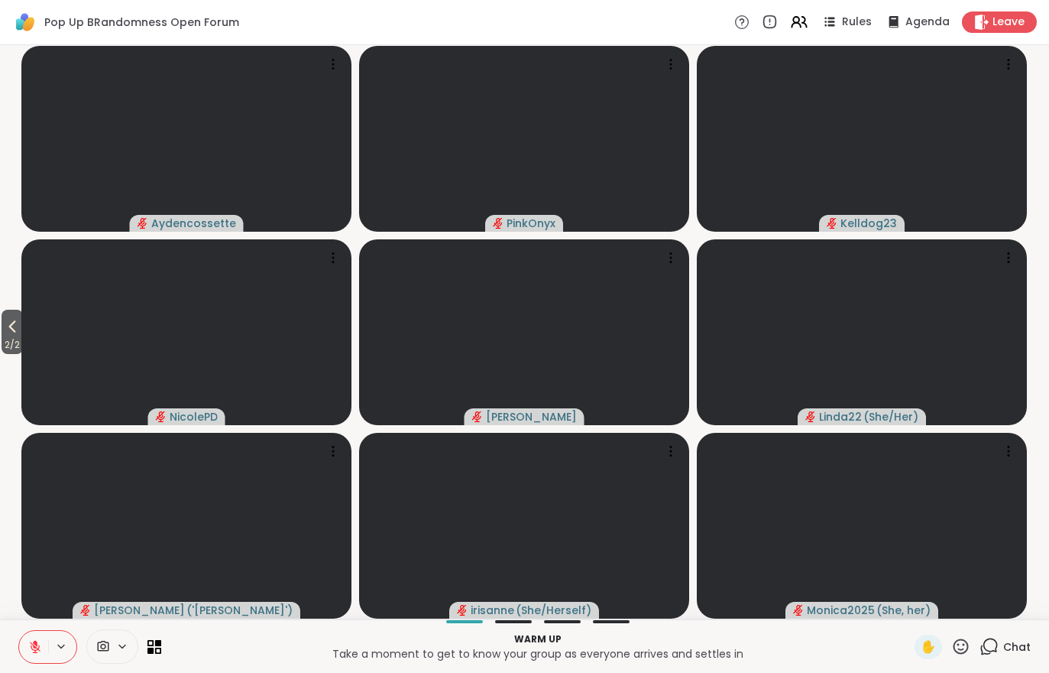
click at [848, 634] on p "Warm up" at bounding box center [537, 639] width 735 height 14
click at [1026, 650] on span "Chat" at bounding box center [1018, 646] width 28 height 15
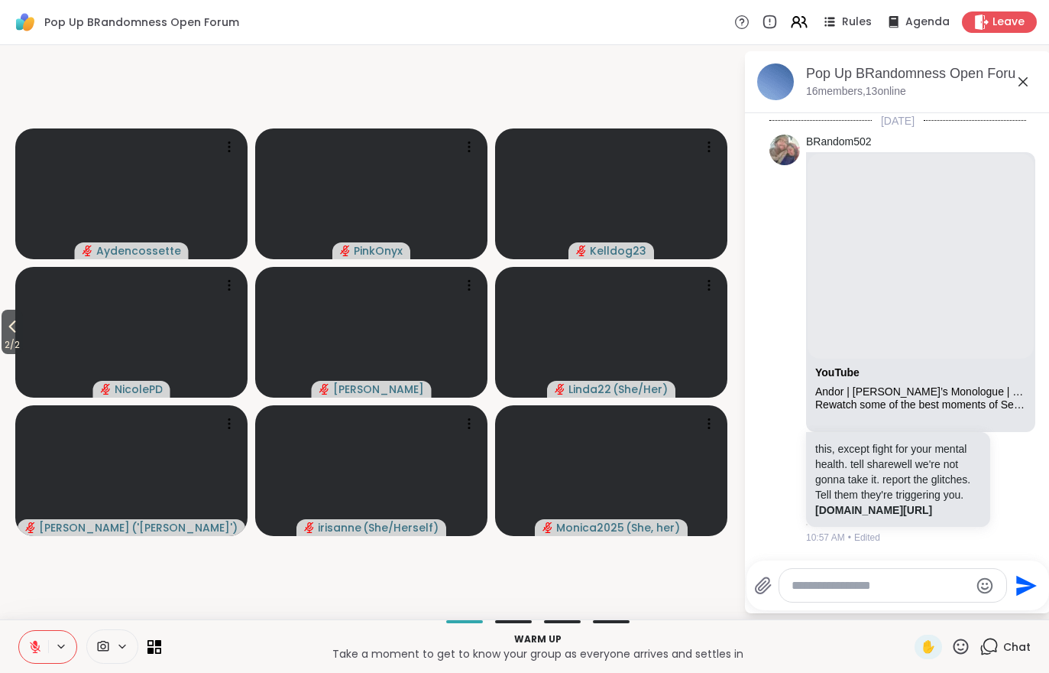
scroll to position [12, 0]
click at [1004, 650] on span "Chat" at bounding box center [1018, 646] width 28 height 15
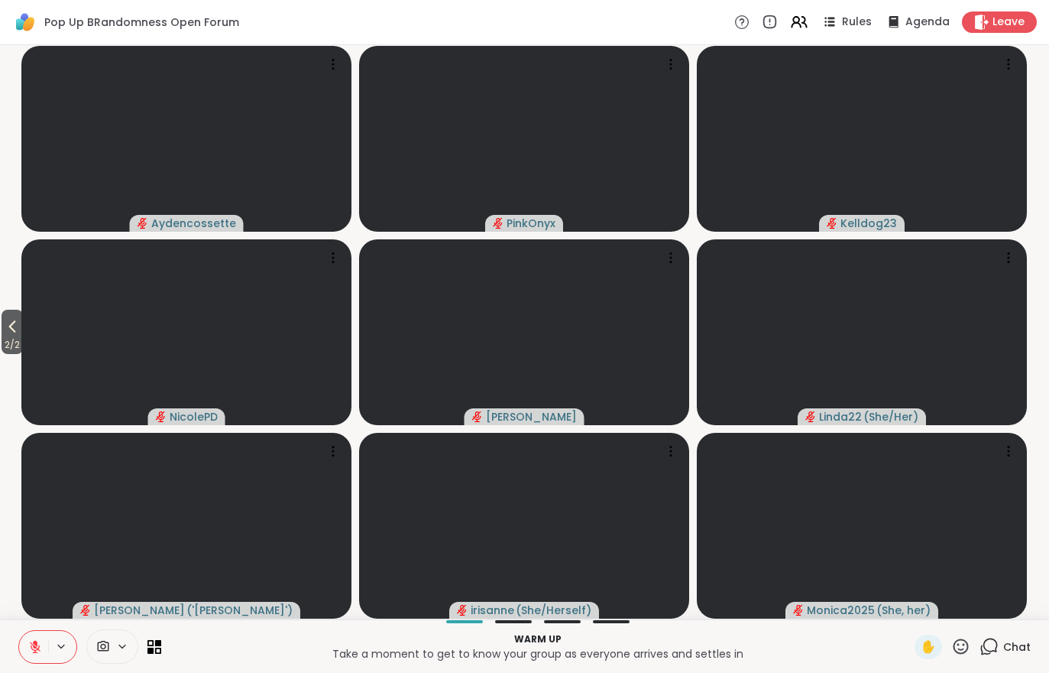
click at [4, 346] on span "2 / 2" at bounding box center [12, 345] width 21 height 18
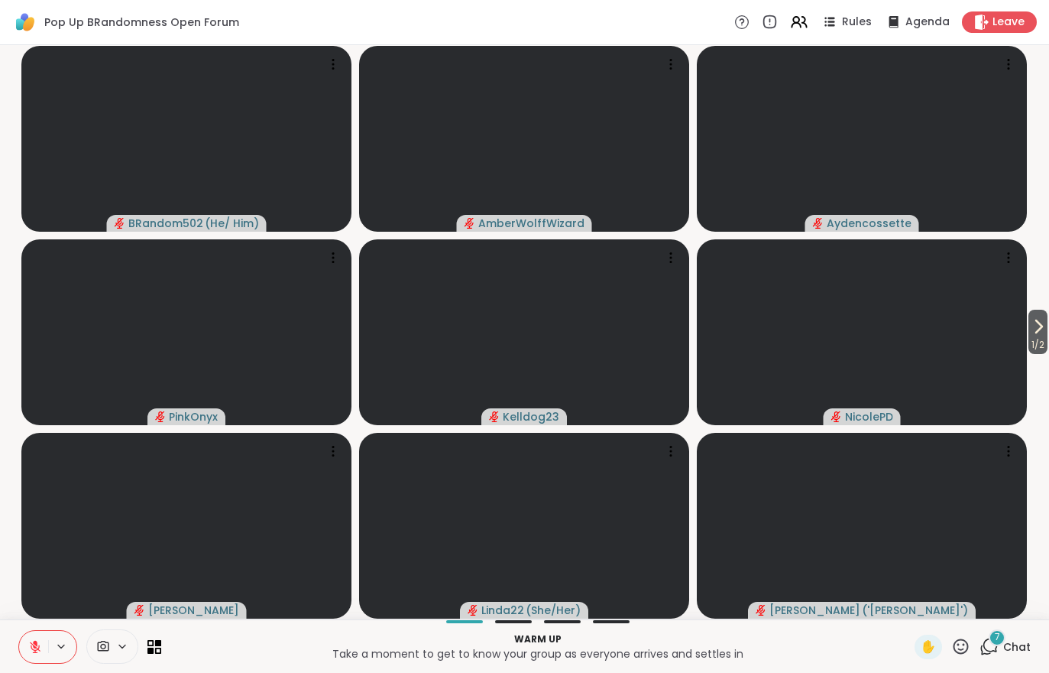
click at [1047, 328] on button "1 / 2" at bounding box center [1038, 332] width 19 height 44
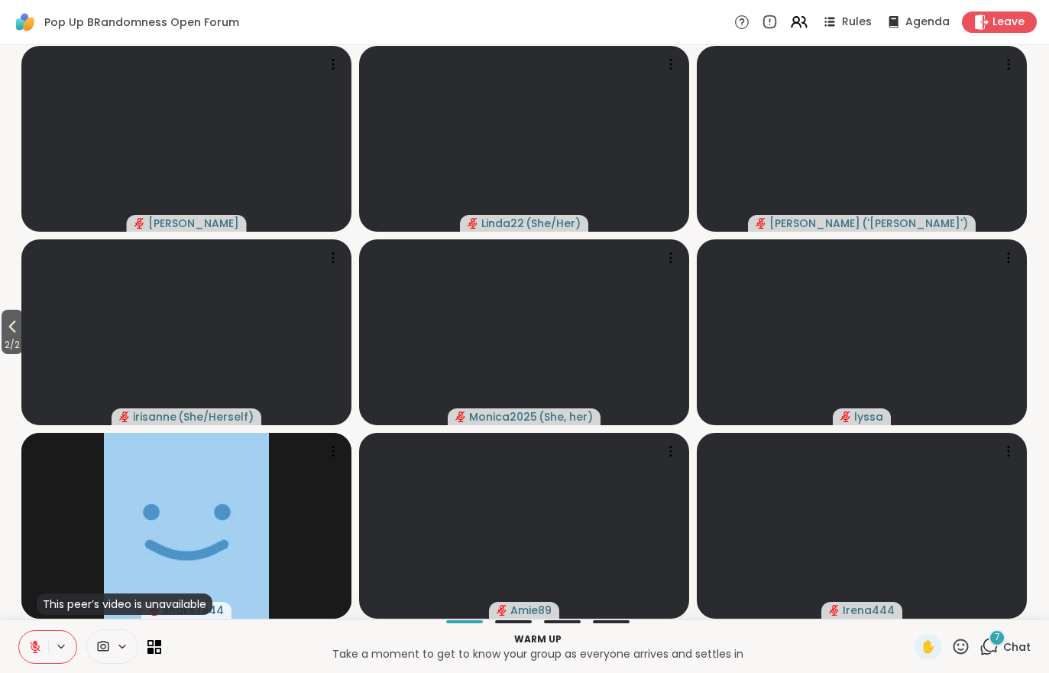
click at [18, 327] on icon at bounding box center [12, 326] width 18 height 18
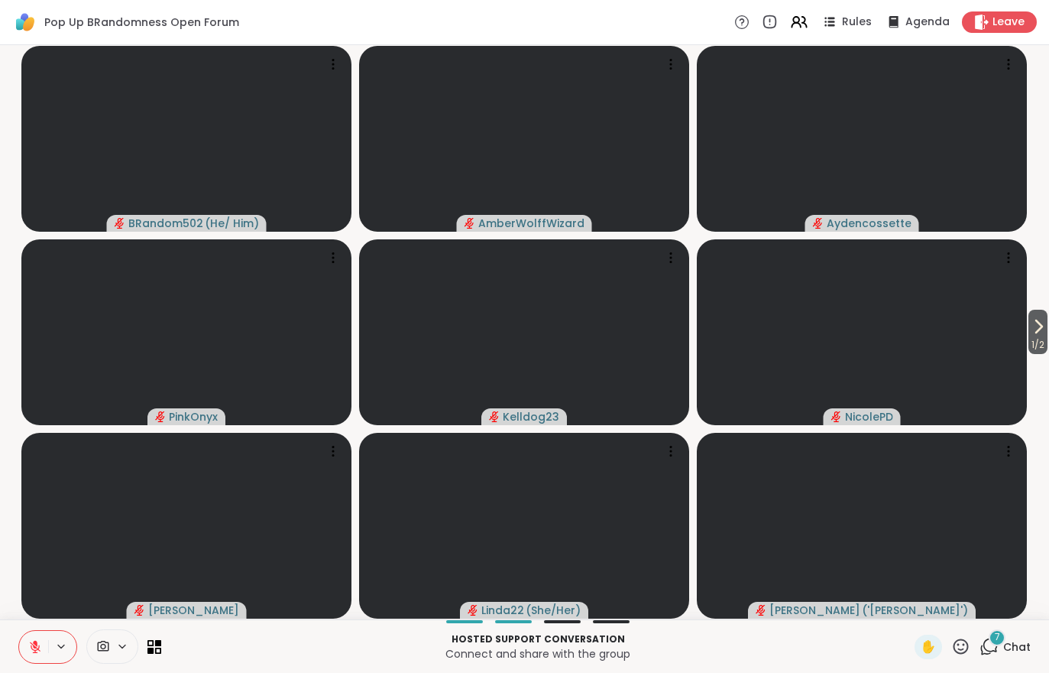
click at [1026, 637] on div "7 Chat" at bounding box center [1005, 646] width 51 height 24
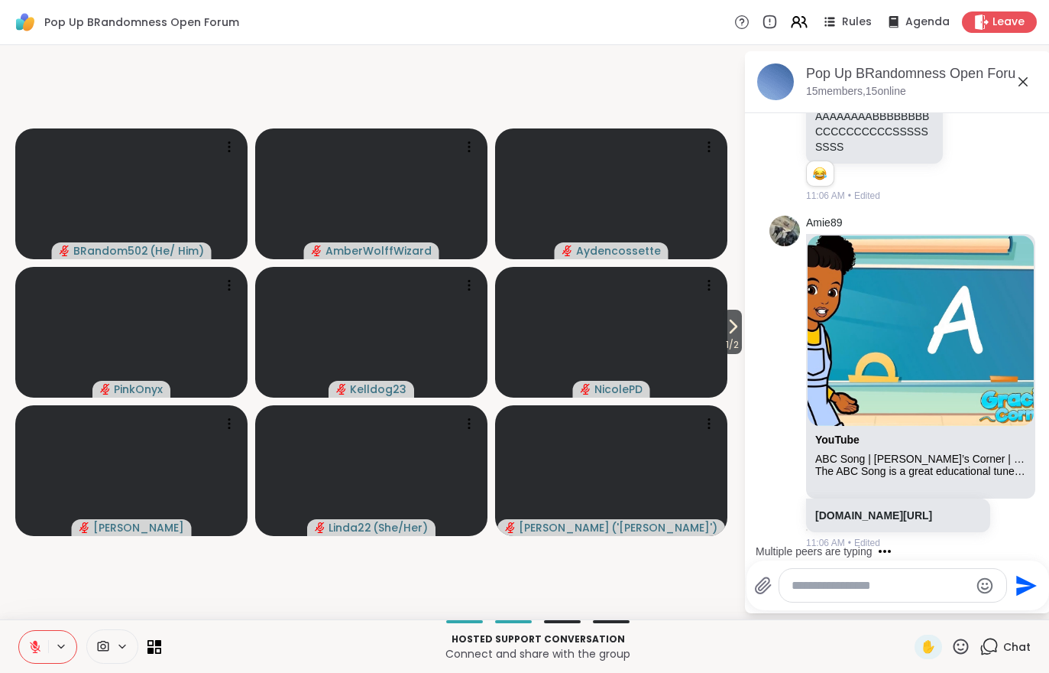
scroll to position [2145, 0]
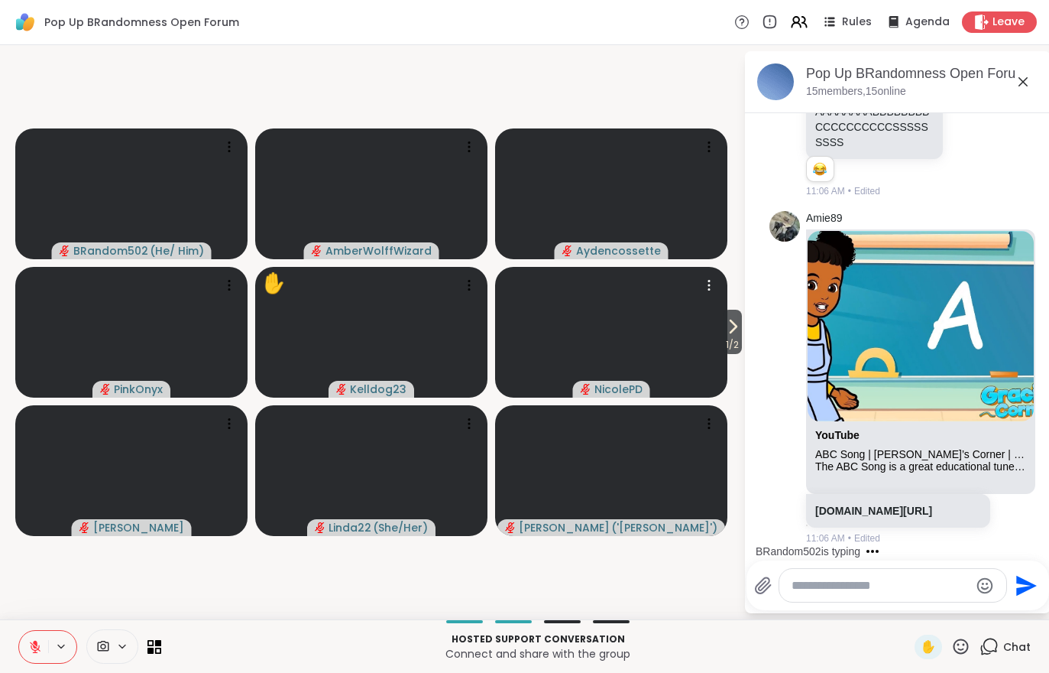
click at [715, 321] on video at bounding box center [611, 332] width 232 height 131
click at [742, 329] on button "1 / 2" at bounding box center [732, 332] width 19 height 44
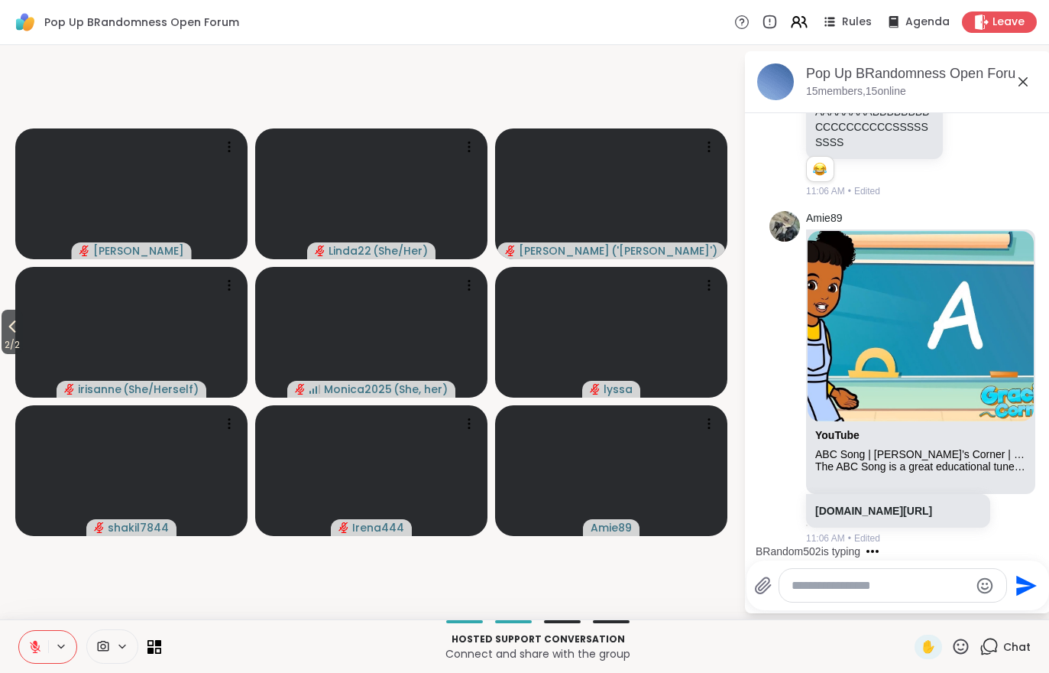
click at [21, 330] on icon at bounding box center [12, 326] width 18 height 18
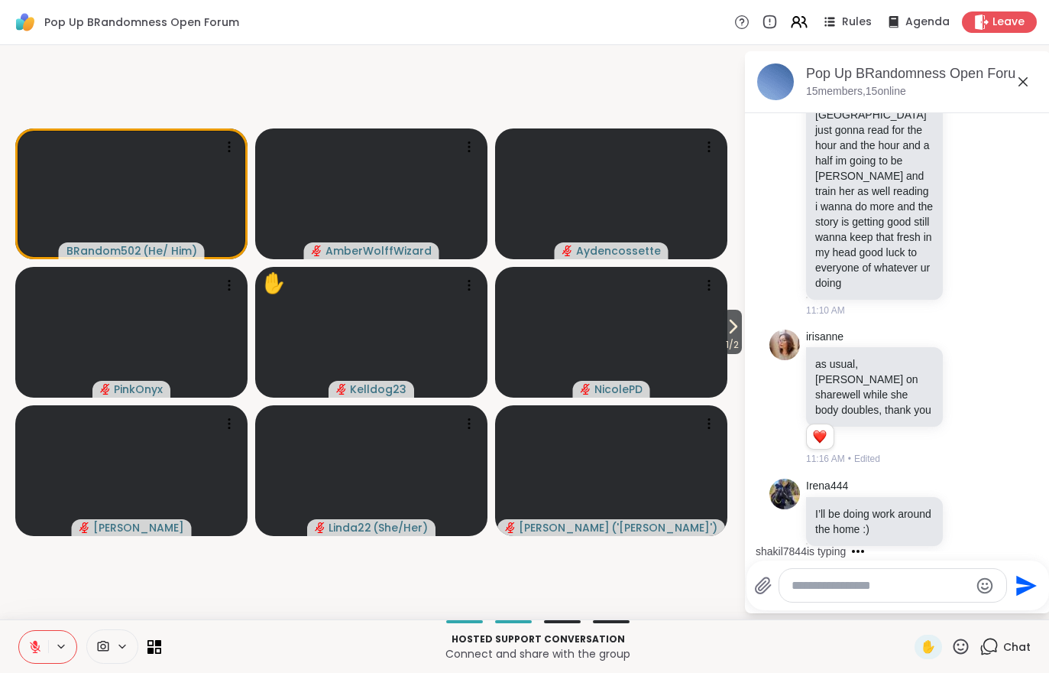
scroll to position [3516, 0]
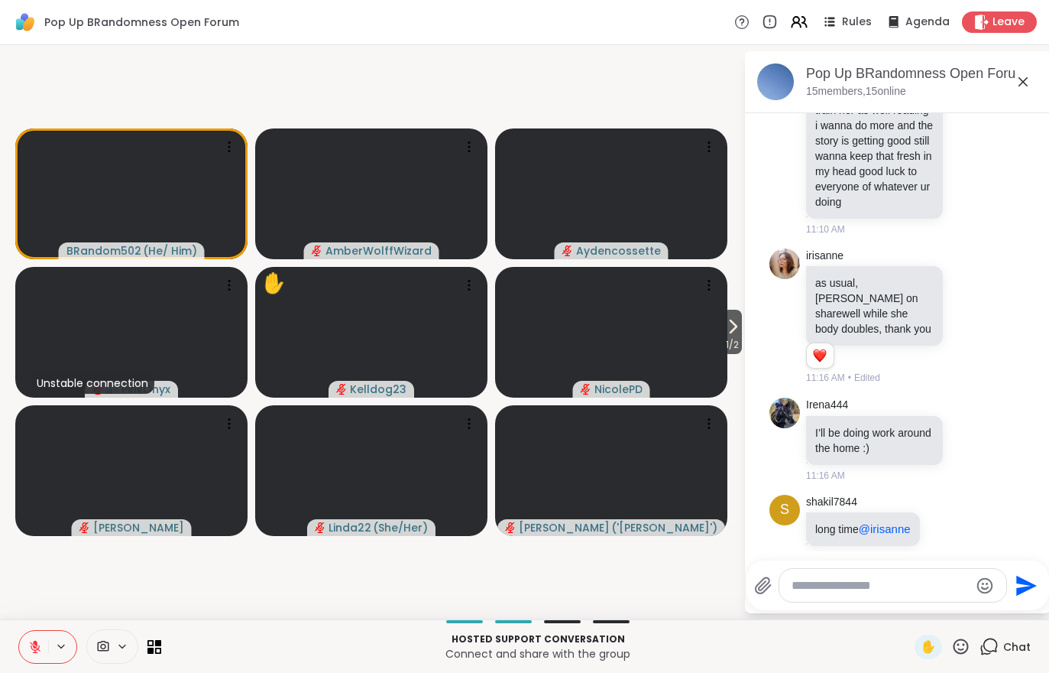
click at [731, 338] on span "1 / 2" at bounding box center [732, 345] width 19 height 18
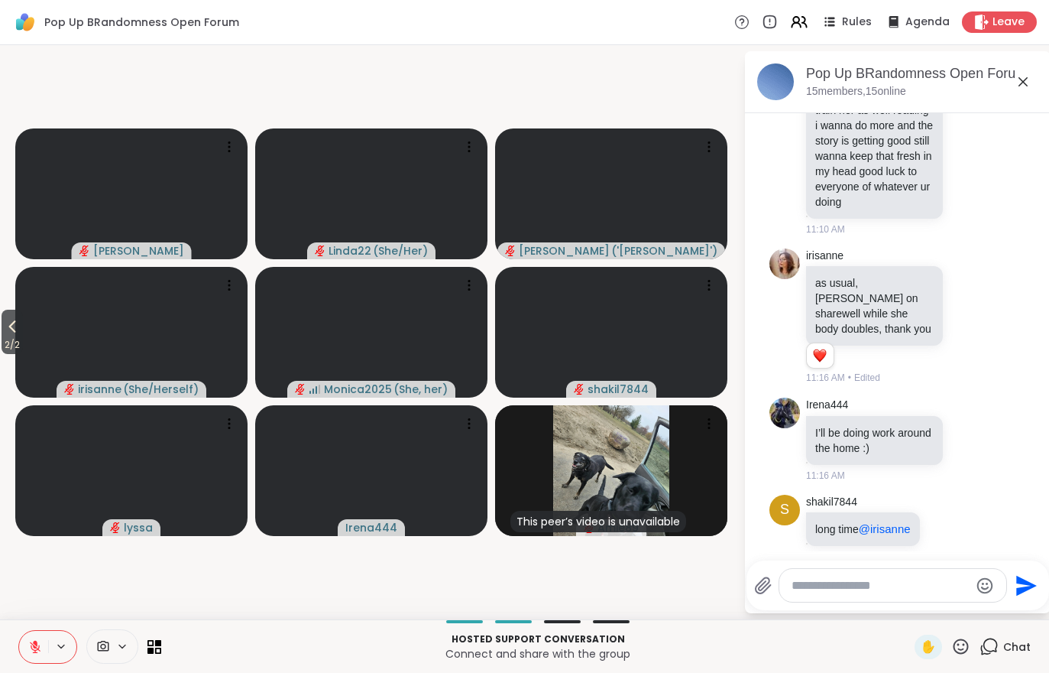
click at [809, 31] on icon at bounding box center [799, 22] width 18 height 18
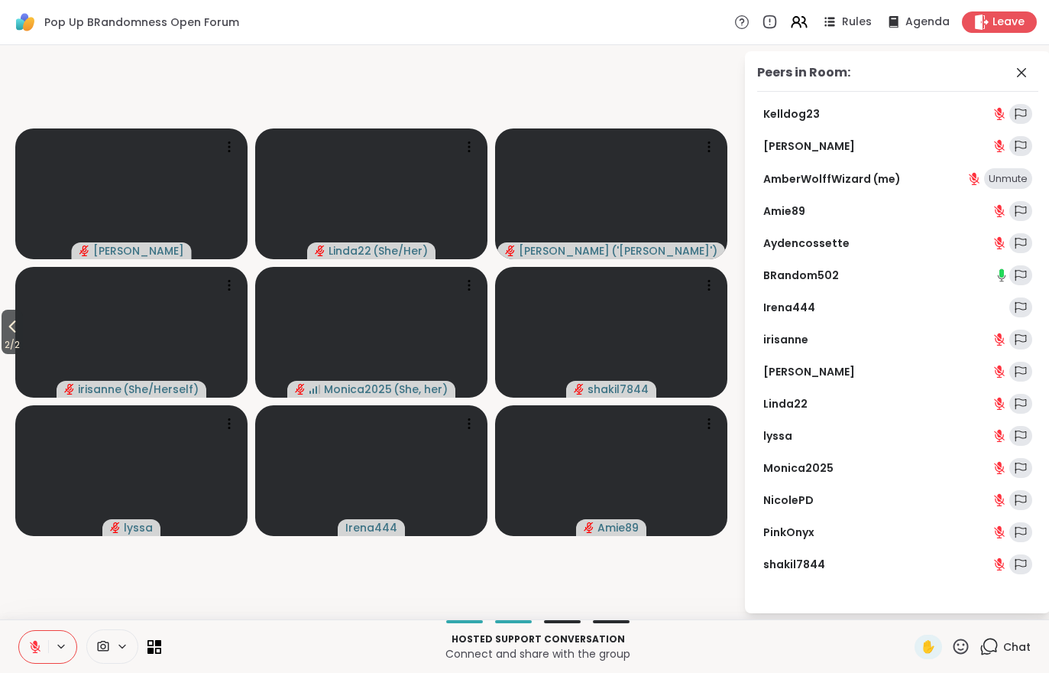
click at [806, 28] on icon at bounding box center [799, 22] width 18 height 18
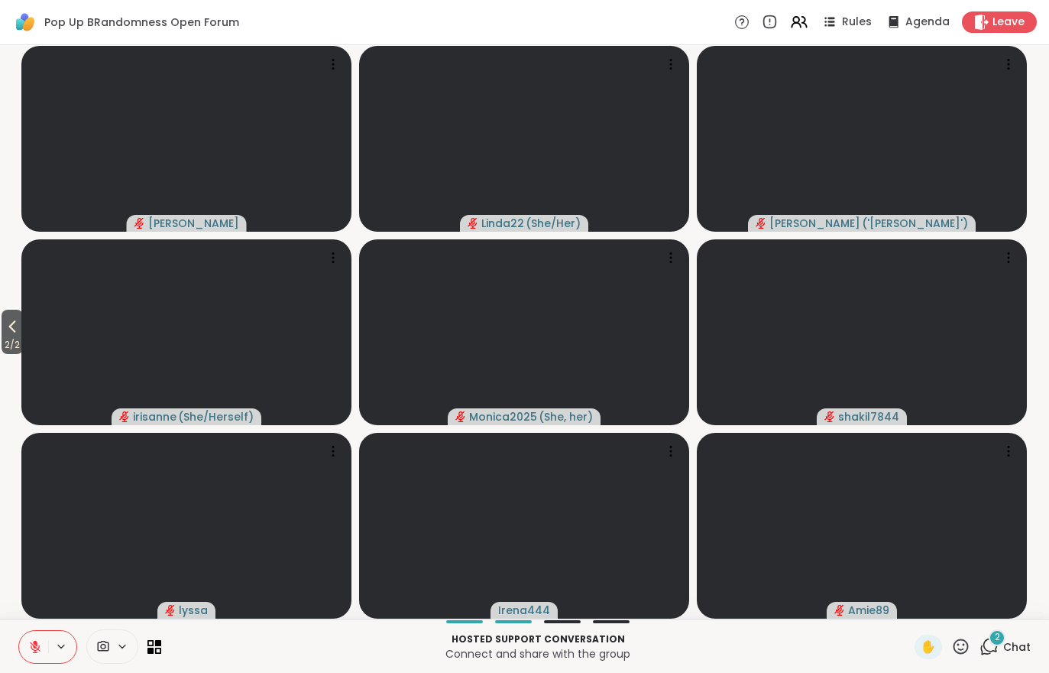
click at [2, 346] on span "2 / 2" at bounding box center [12, 345] width 21 height 18
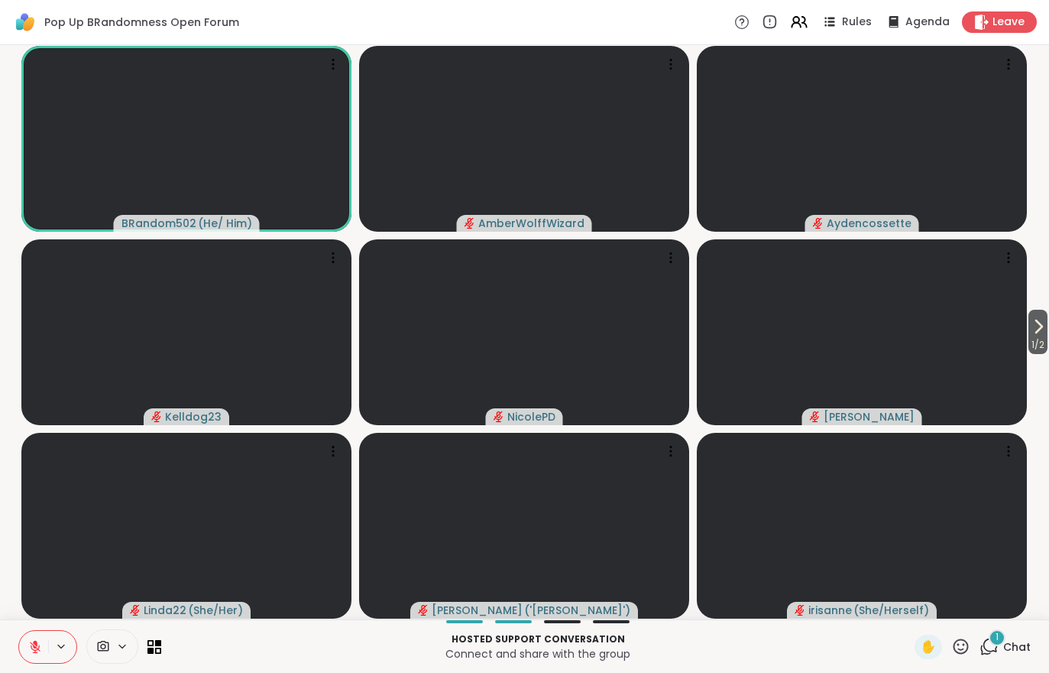
click at [31, 632] on button at bounding box center [33, 647] width 29 height 32
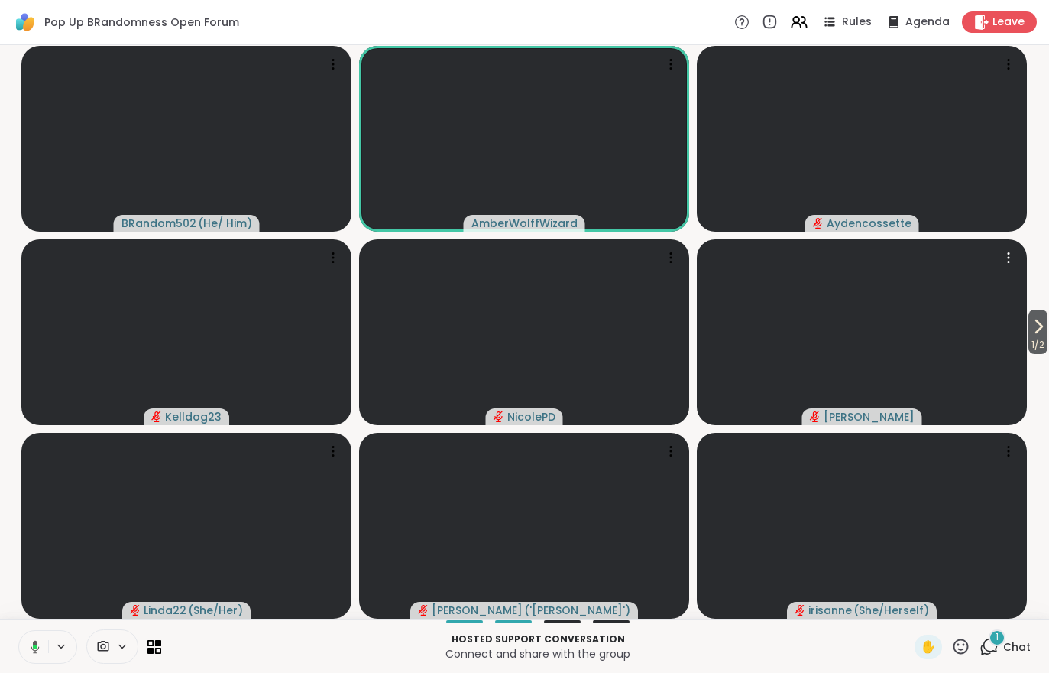
click at [1024, 340] on video at bounding box center [862, 332] width 330 height 186
click at [1045, 324] on icon at bounding box center [1039, 326] width 18 height 18
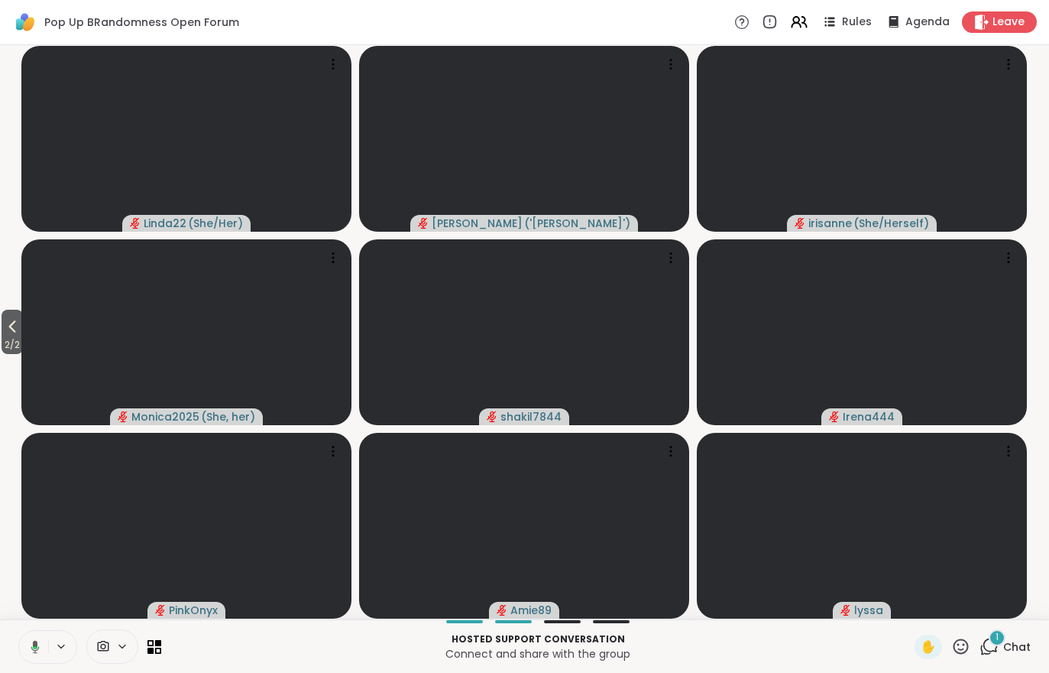
click at [983, 644] on icon at bounding box center [989, 646] width 19 height 19
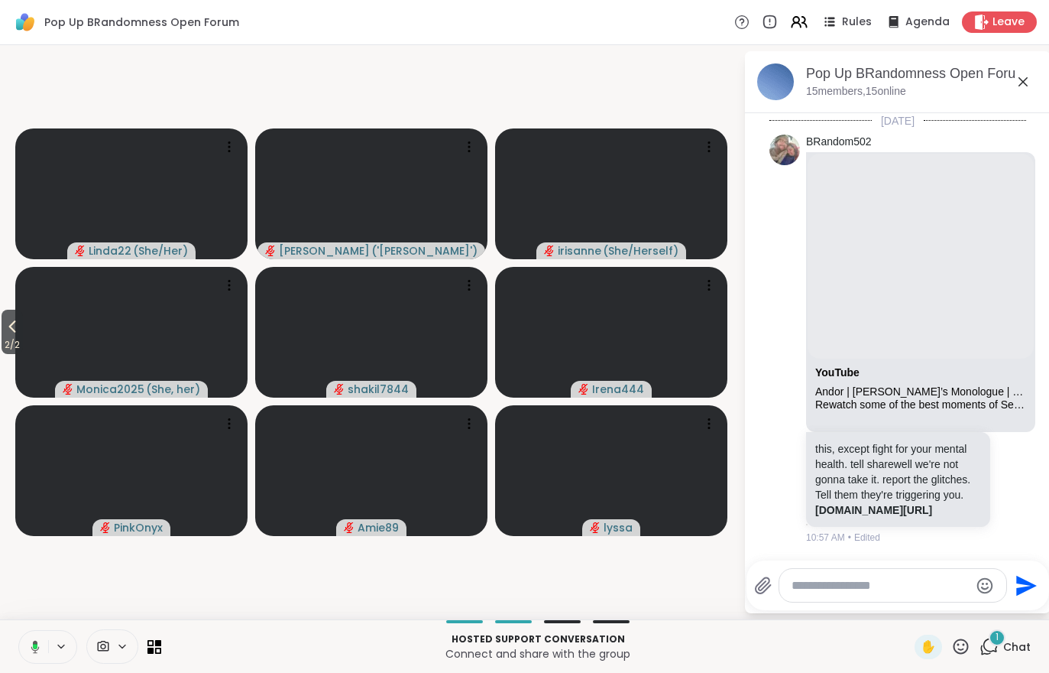
scroll to position [4933, 0]
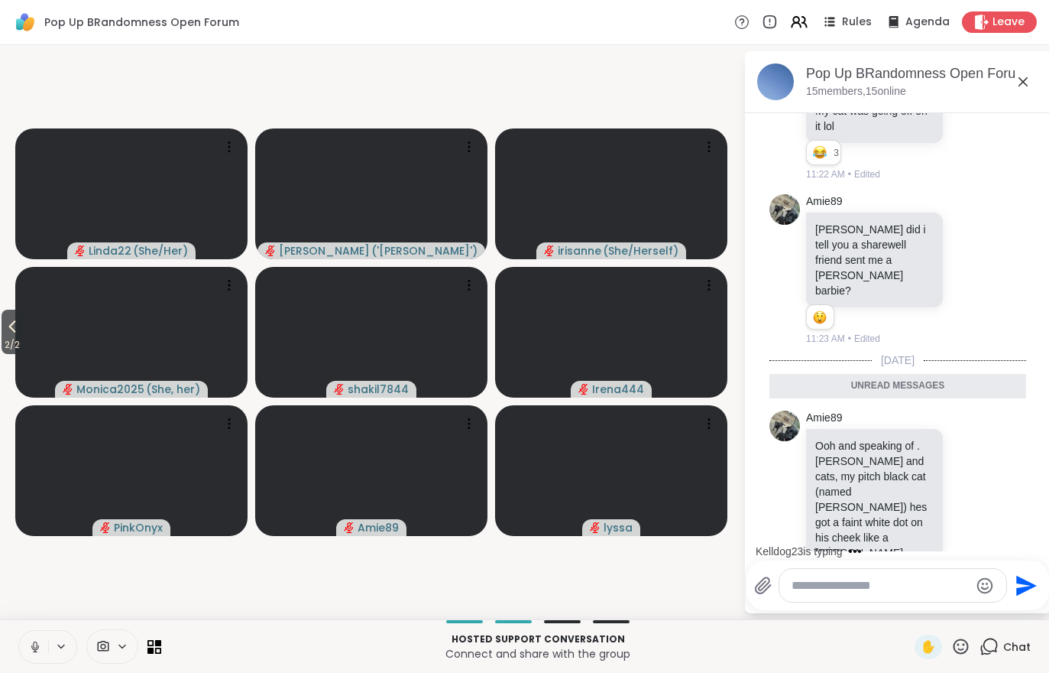
click at [1010, 658] on div "Chat" at bounding box center [1005, 646] width 51 height 24
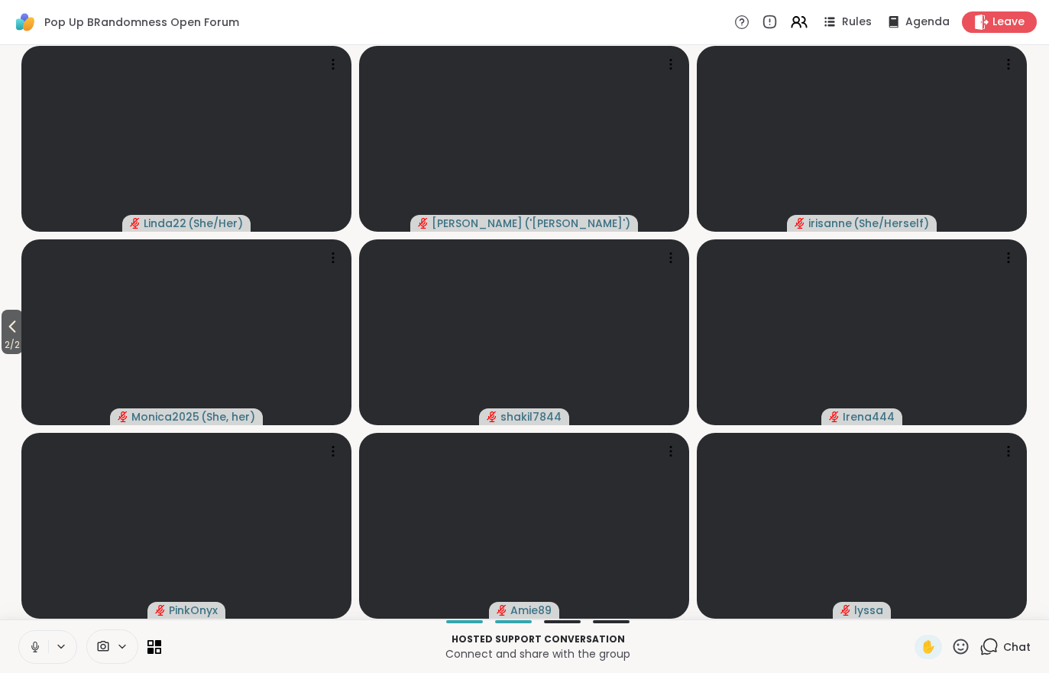
click at [6, 336] on icon at bounding box center [12, 326] width 18 height 18
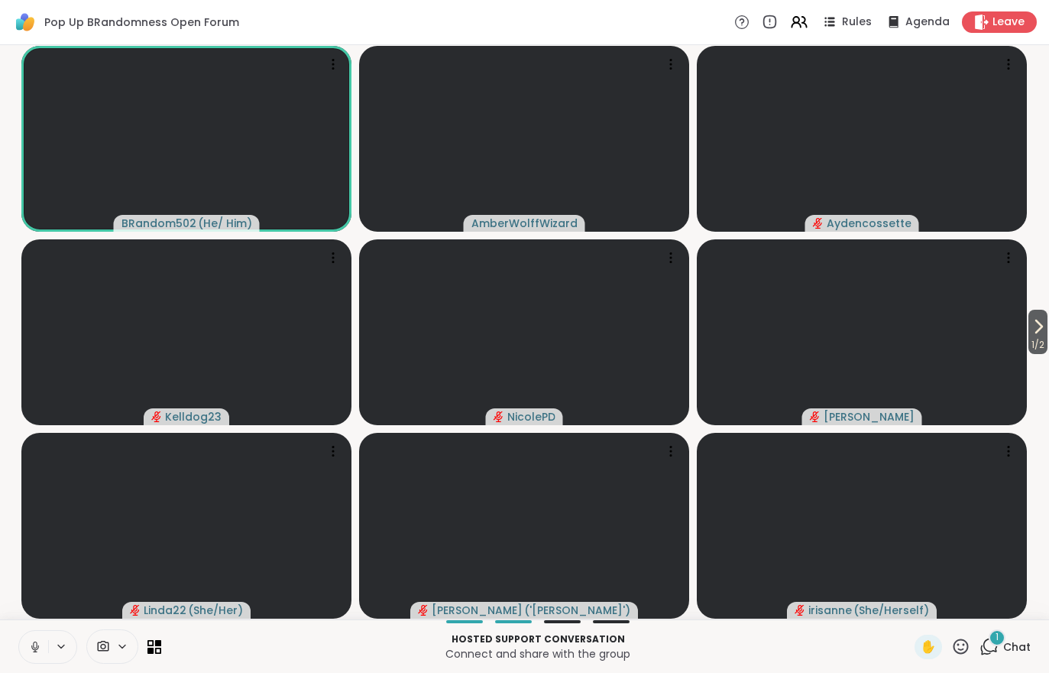
click at [999, 647] on icon at bounding box center [989, 646] width 19 height 19
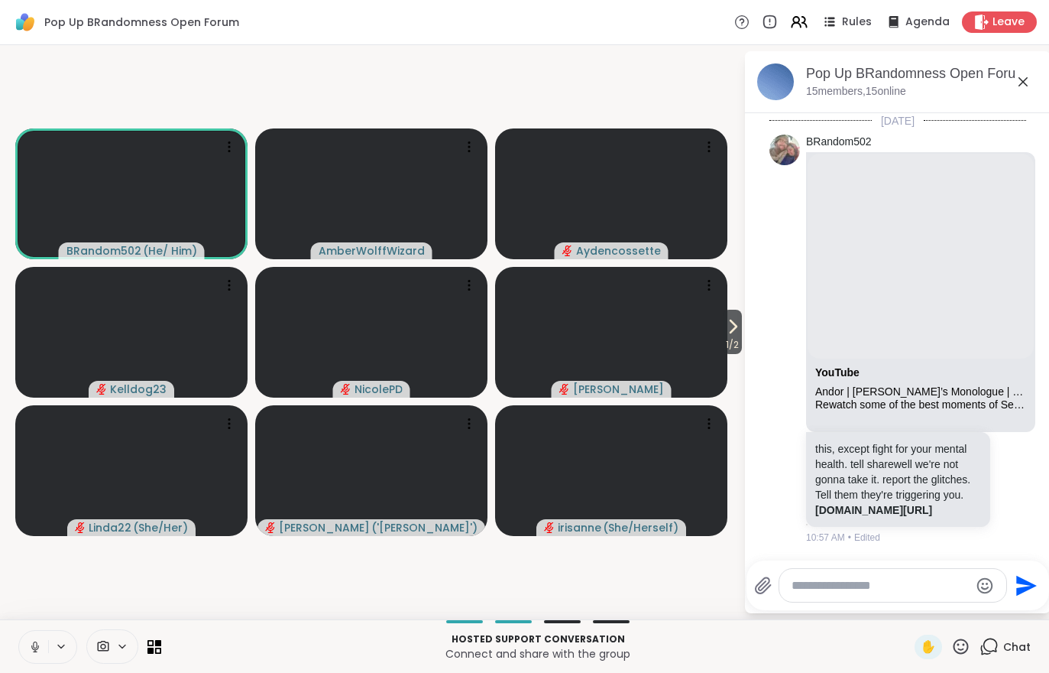
scroll to position [5090, 0]
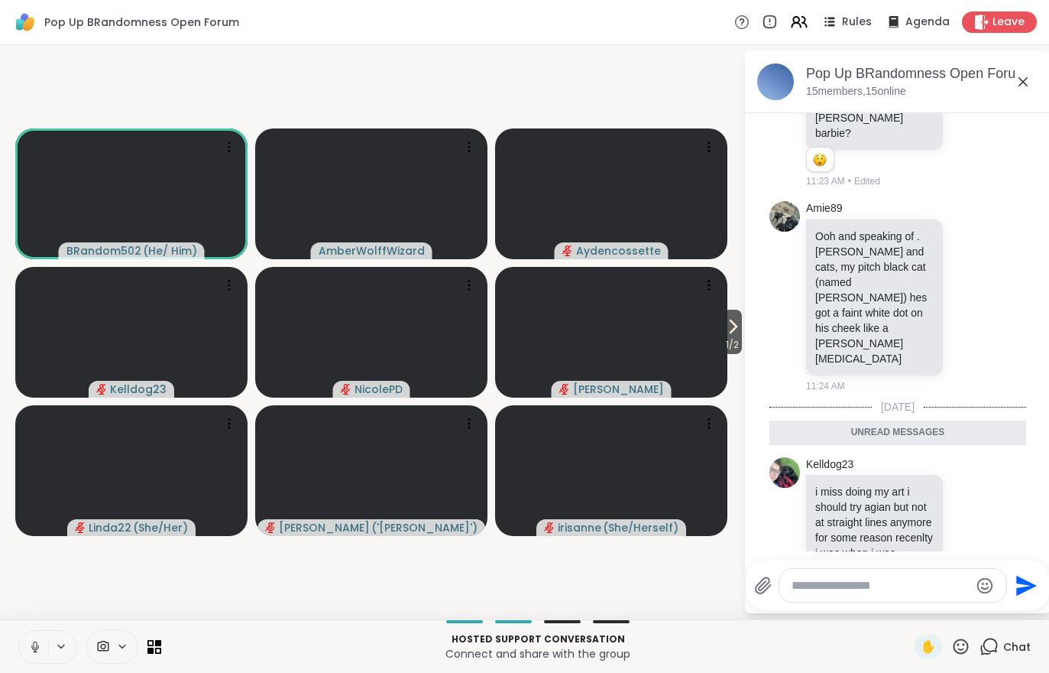
click at [1008, 648] on span "Chat" at bounding box center [1018, 646] width 28 height 15
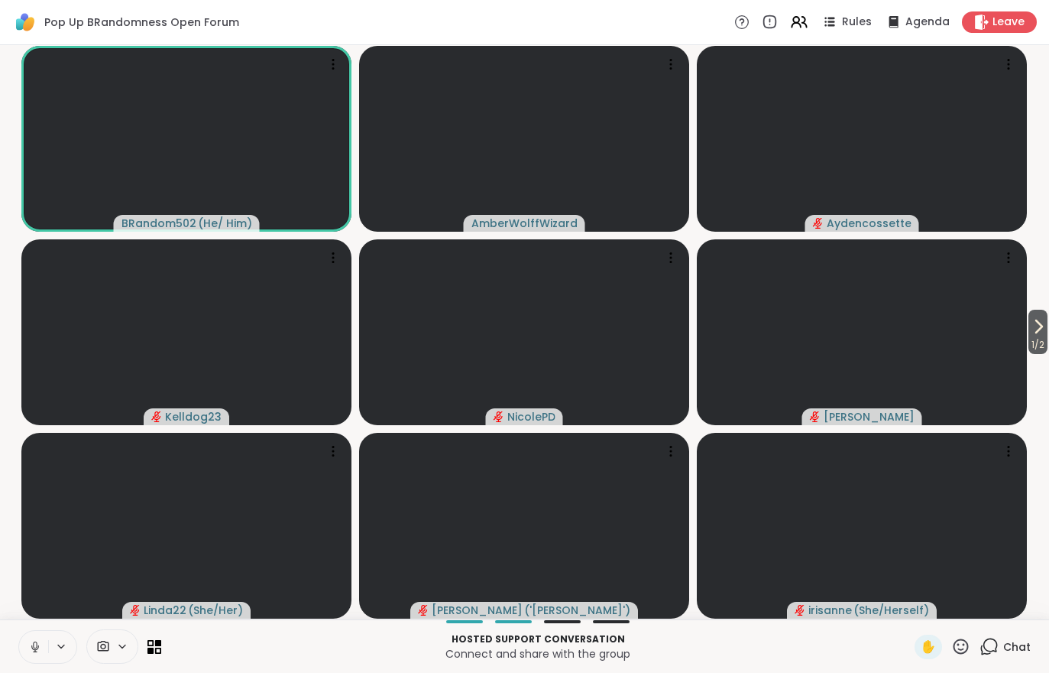
click at [43, 650] on button at bounding box center [33, 647] width 29 height 32
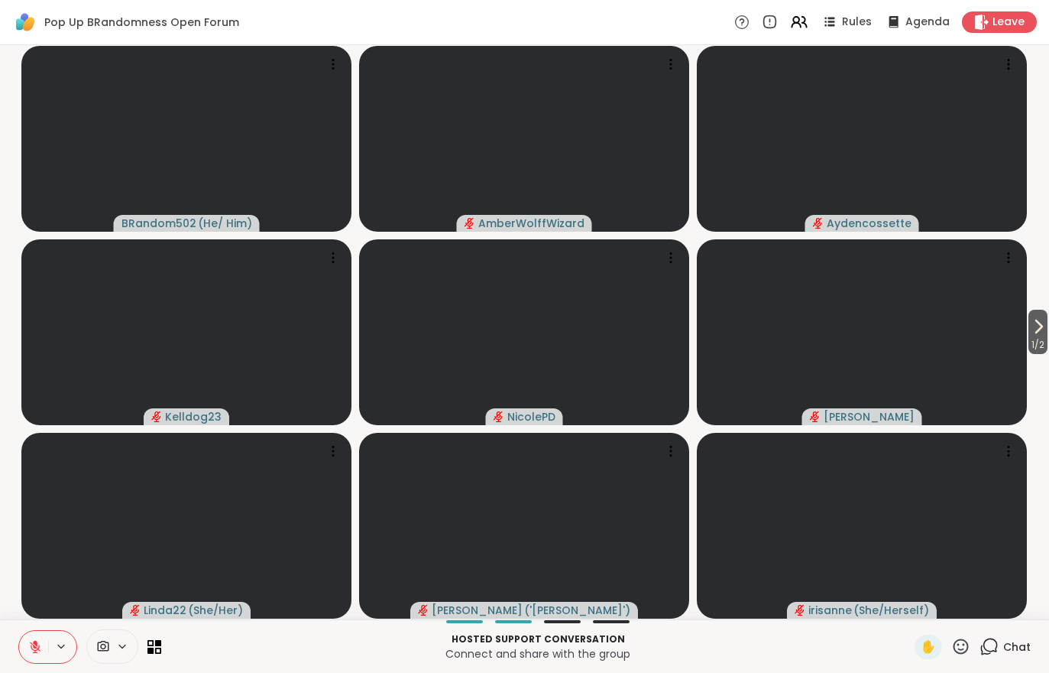
click at [1030, 324] on icon at bounding box center [1039, 326] width 18 height 18
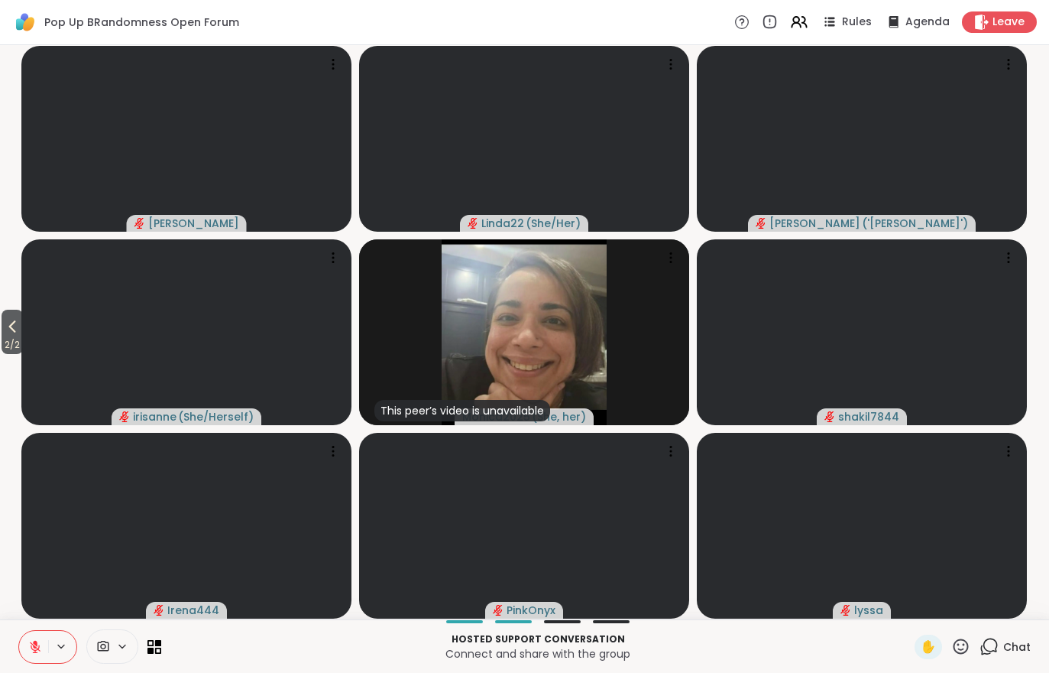
click at [5, 336] on icon at bounding box center [12, 326] width 18 height 18
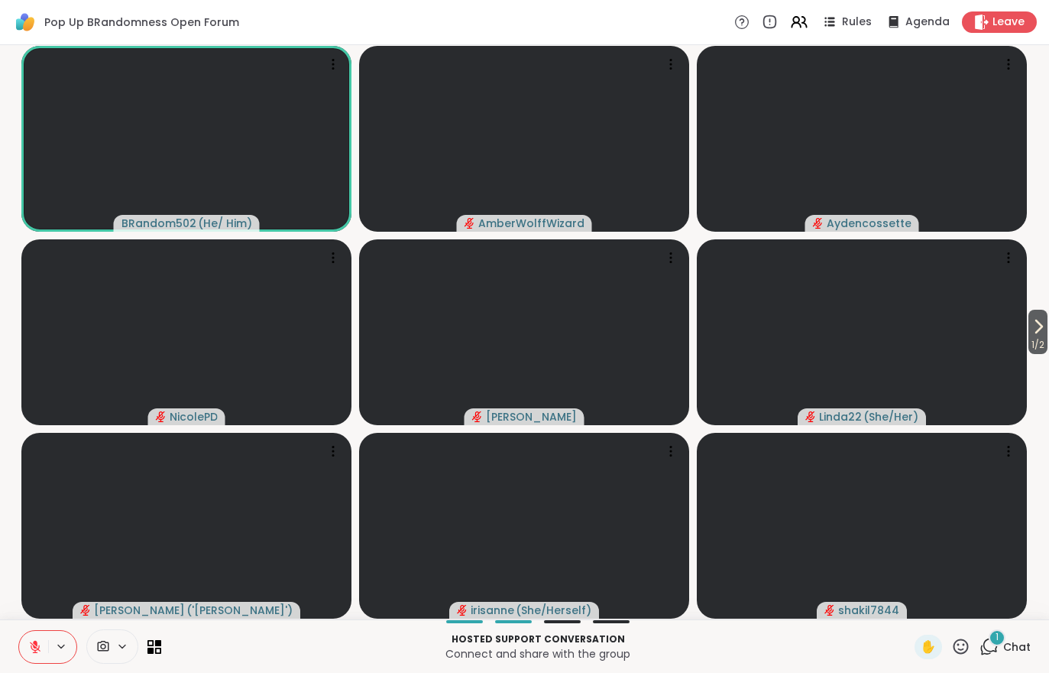
click at [1045, 342] on span "1 / 2" at bounding box center [1038, 345] width 19 height 18
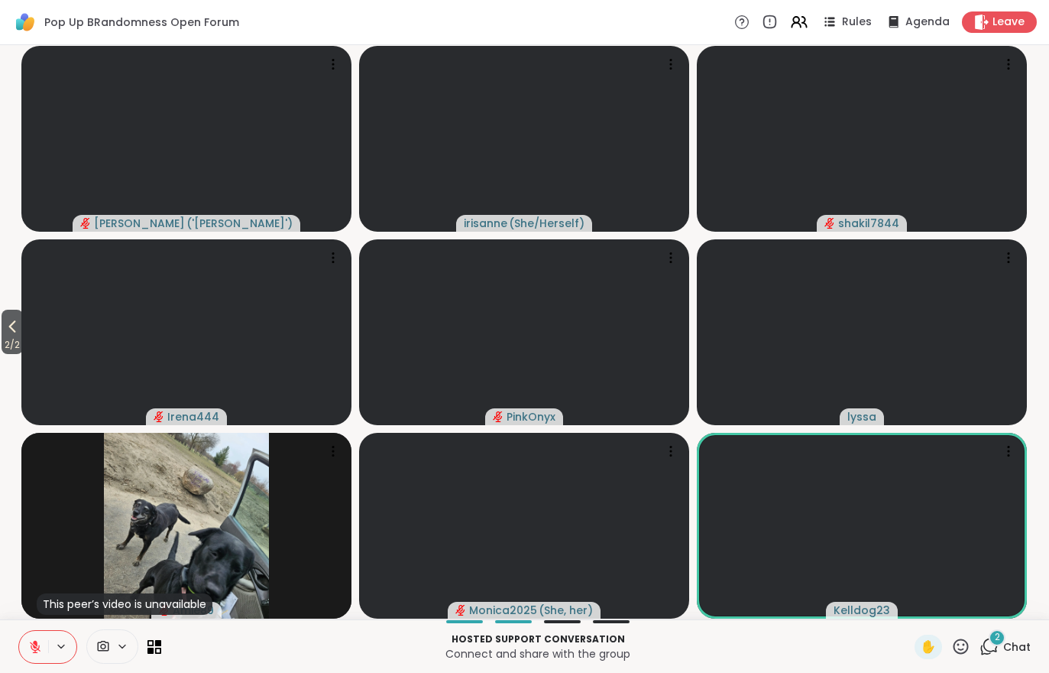
click at [47, 653] on button at bounding box center [33, 647] width 29 height 32
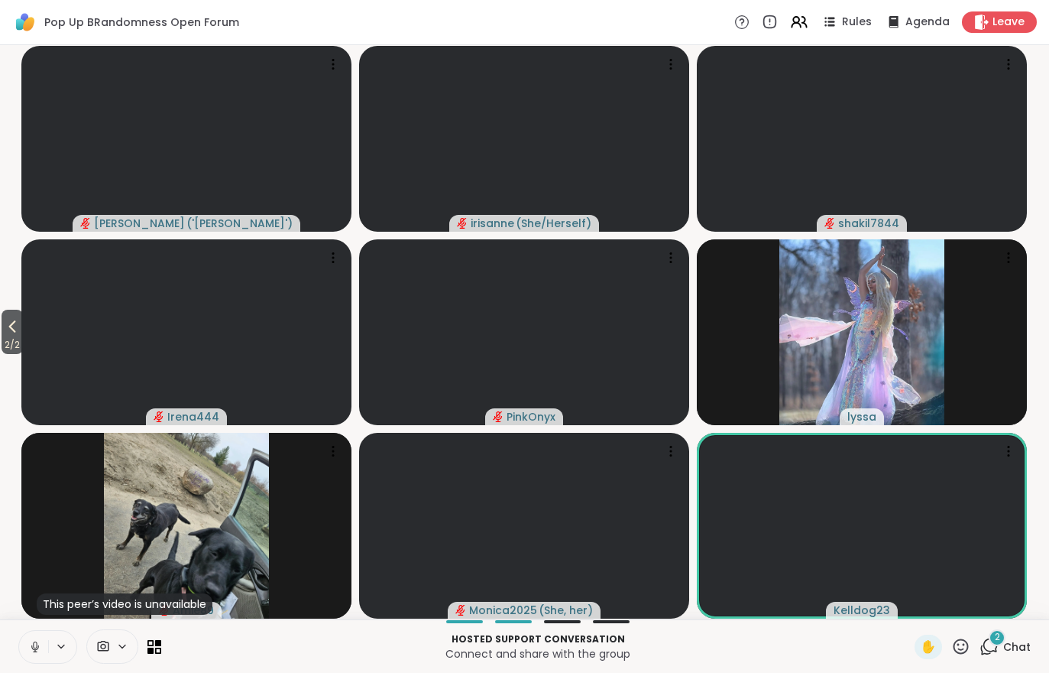
click at [15, 339] on span "2 / 2" at bounding box center [12, 345] width 21 height 18
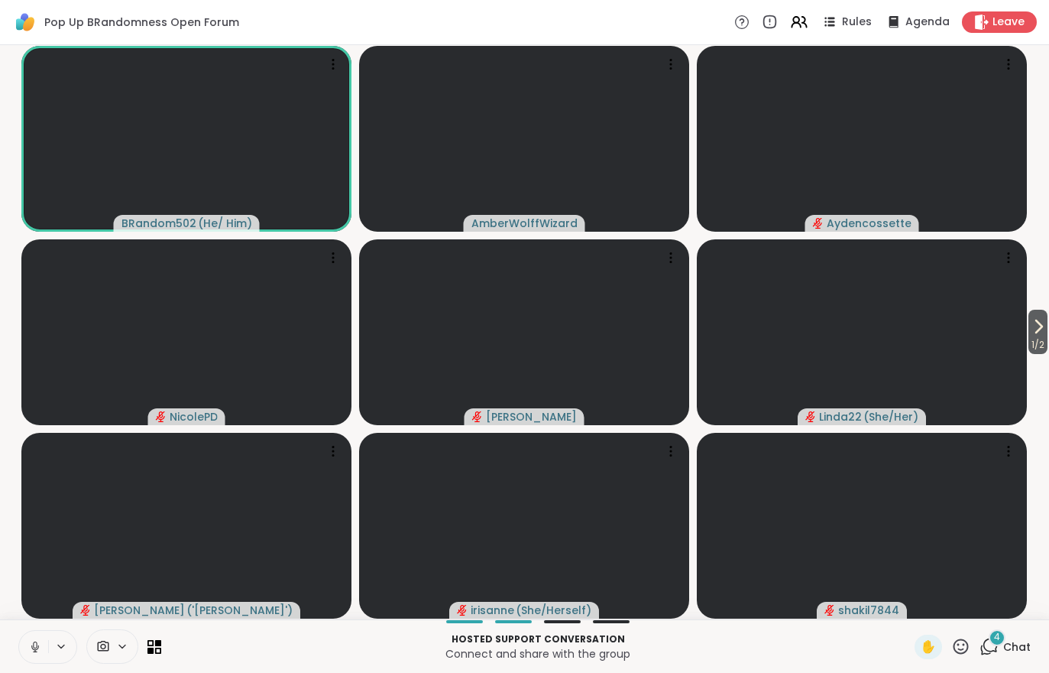
click at [34, 660] on button at bounding box center [33, 647] width 29 height 32
click at [1046, 339] on span "1 / 2" at bounding box center [1038, 345] width 19 height 18
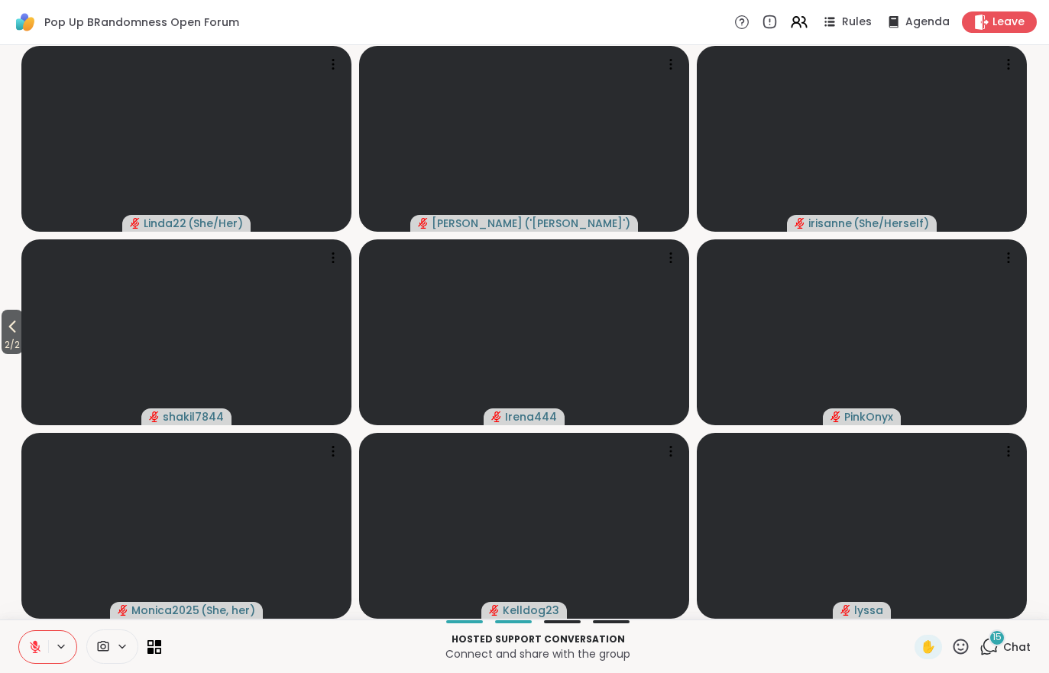
click at [1009, 643] on span "Chat" at bounding box center [1018, 646] width 28 height 15
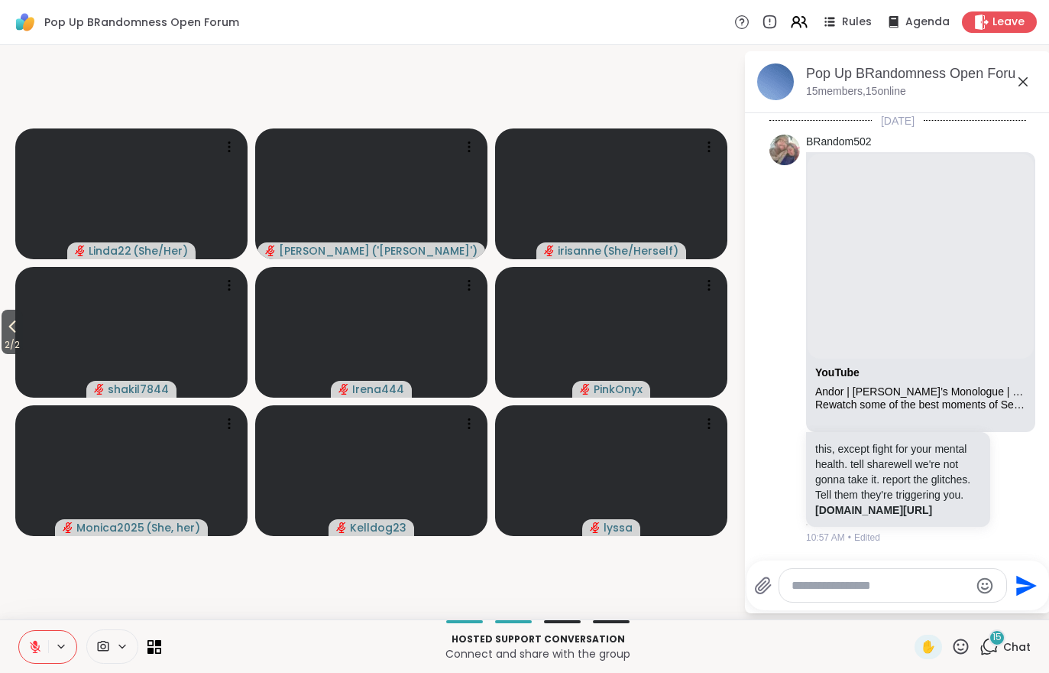
scroll to position [6825, 0]
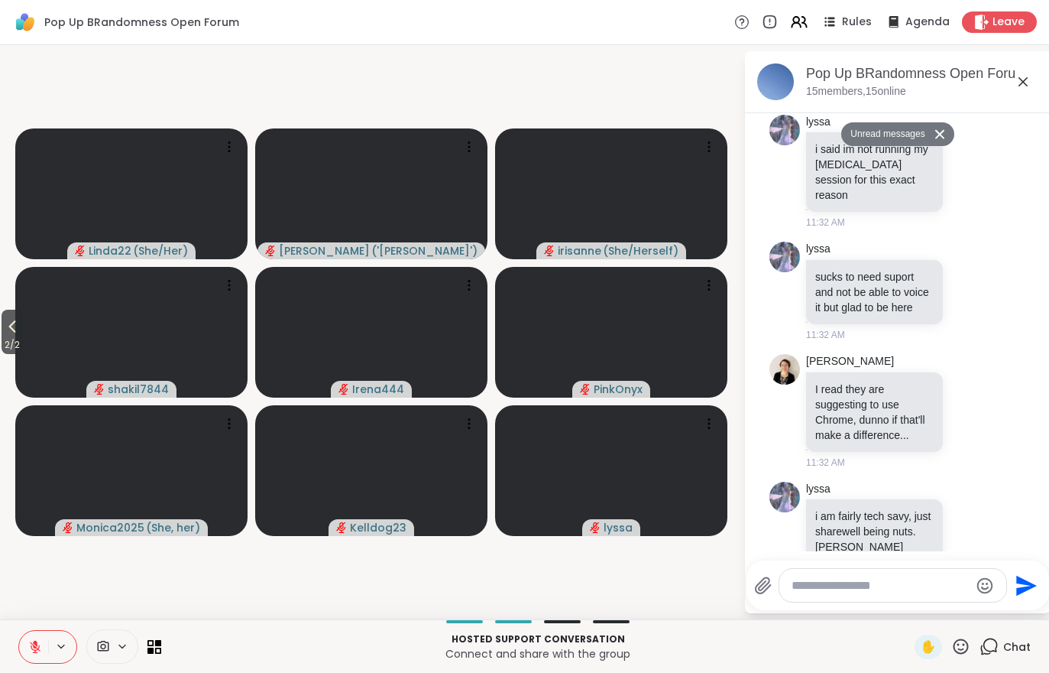
click at [11, 341] on span "2 / 2" at bounding box center [12, 345] width 21 height 18
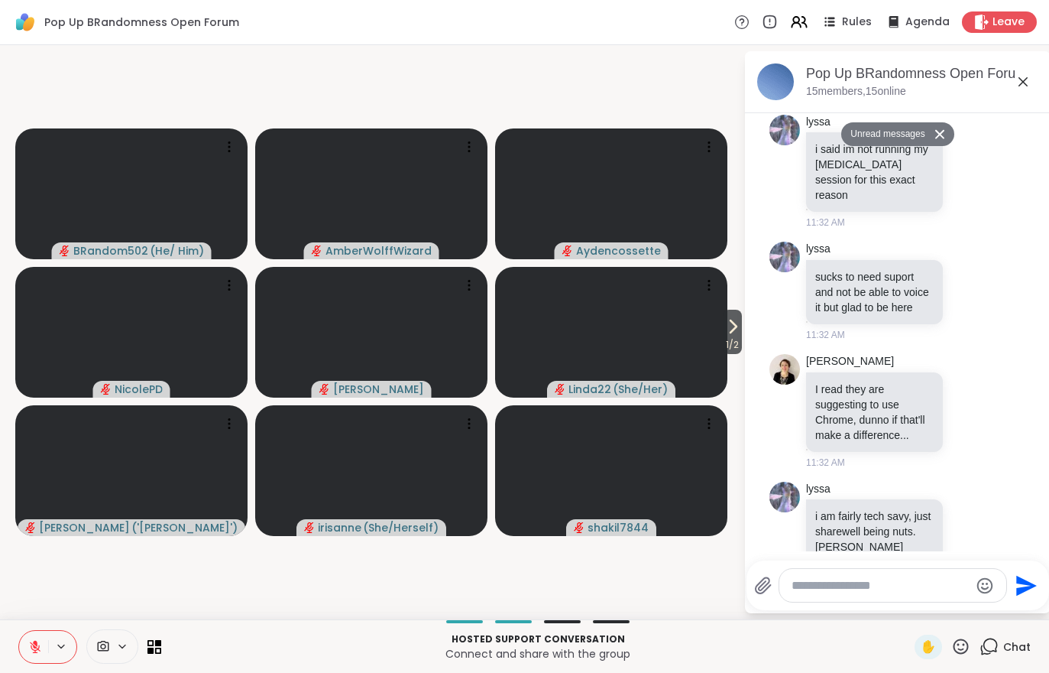
click at [733, 345] on span "1 / 2" at bounding box center [732, 345] width 19 height 18
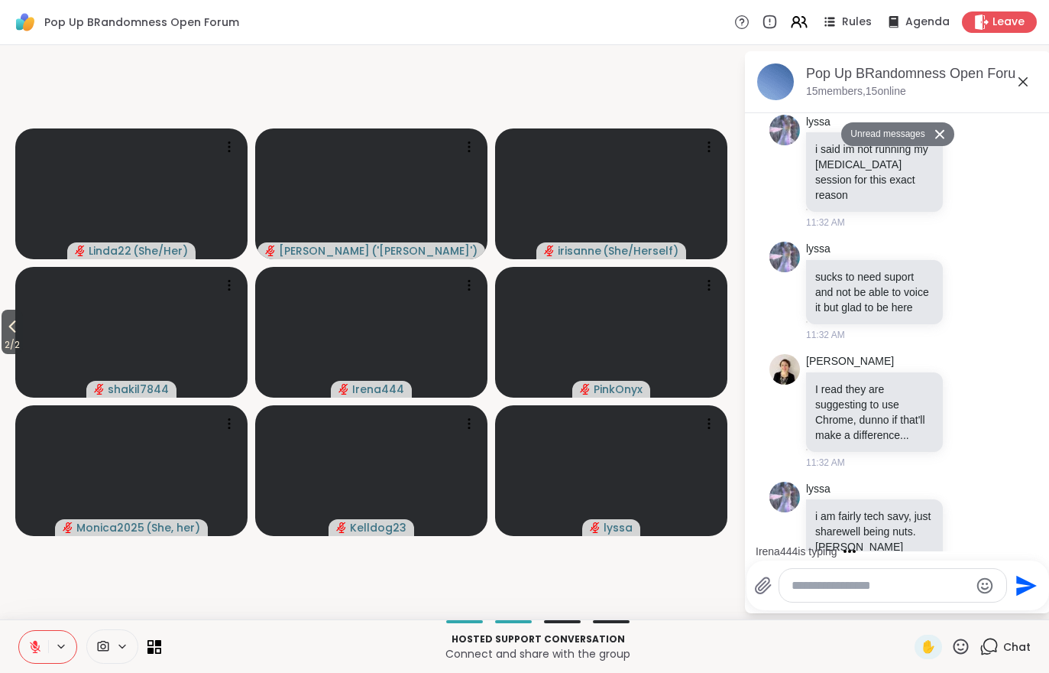
click at [4, 329] on button "2 / 2" at bounding box center [12, 332] width 21 height 44
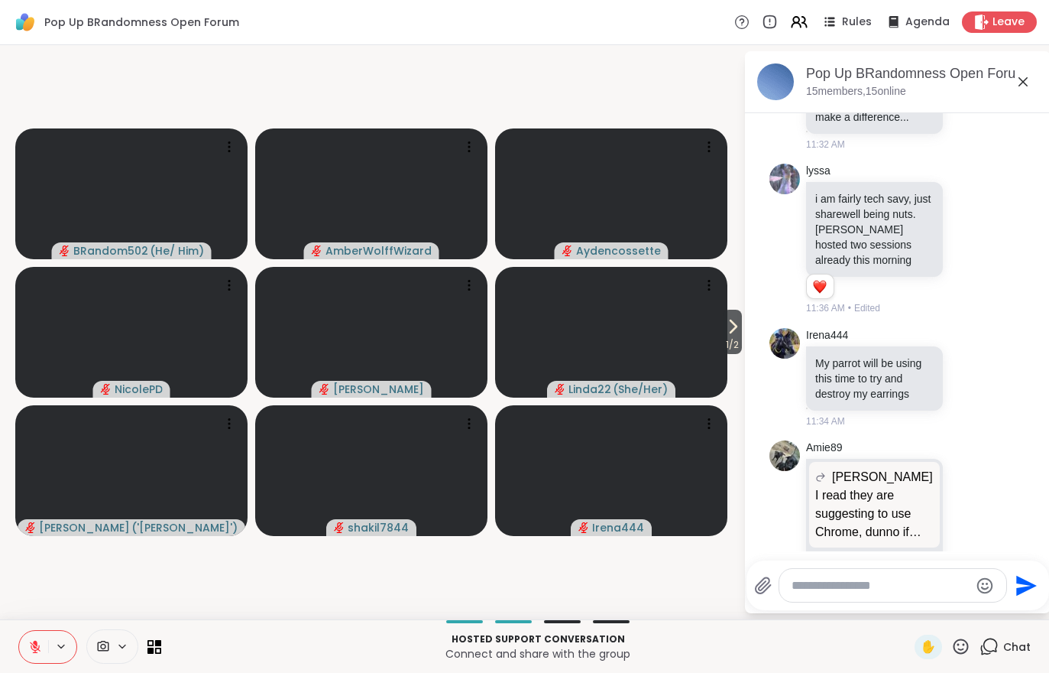
scroll to position [7171, 0]
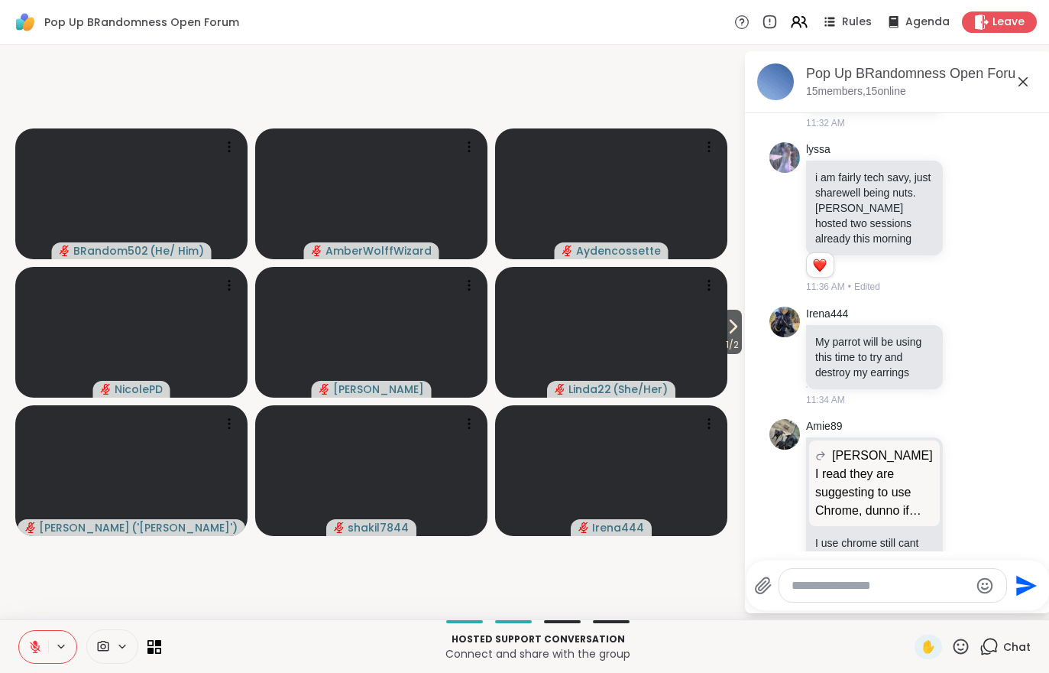
click at [737, 339] on span "1 / 2" at bounding box center [732, 345] width 19 height 18
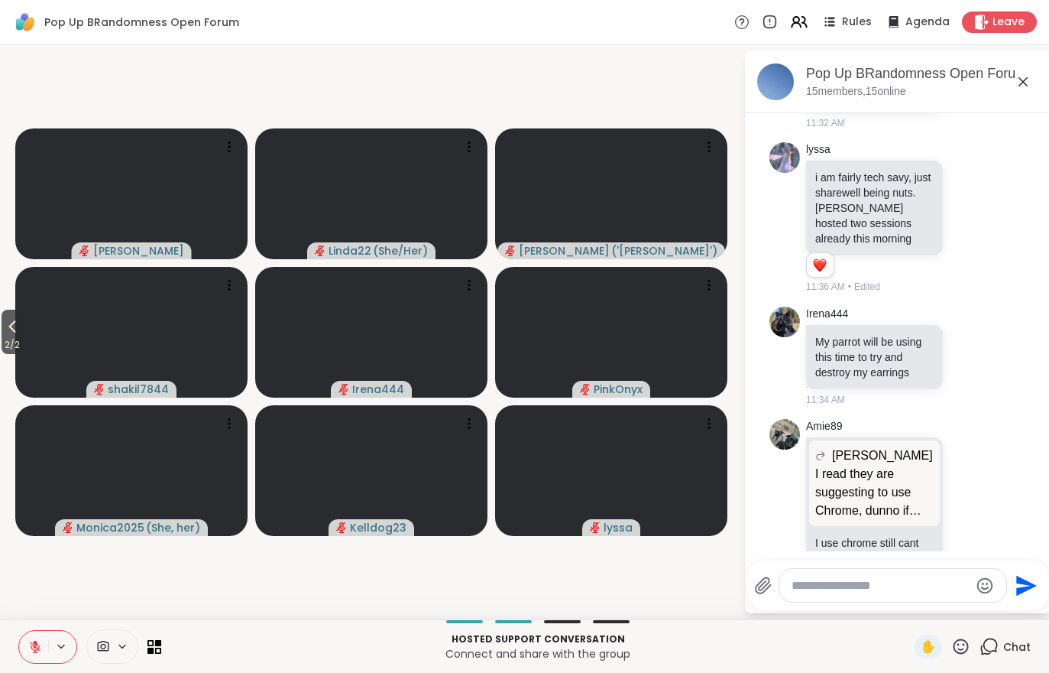
click at [15, 340] on span "2 / 2" at bounding box center [12, 345] width 21 height 18
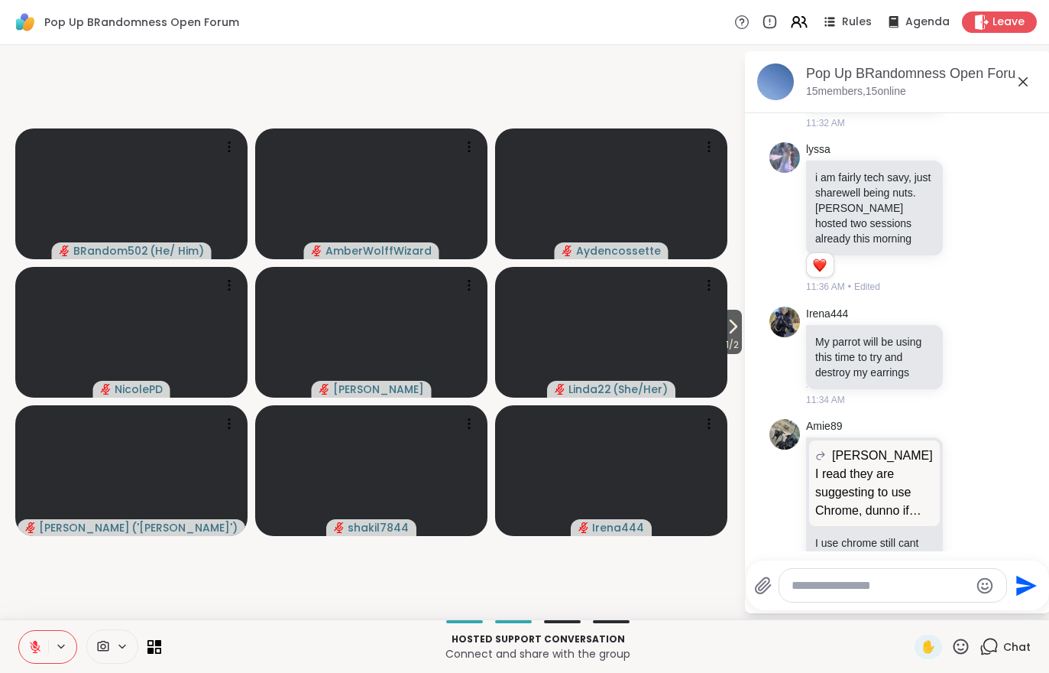
click at [999, 24] on span "Leave" at bounding box center [1009, 22] width 32 height 15
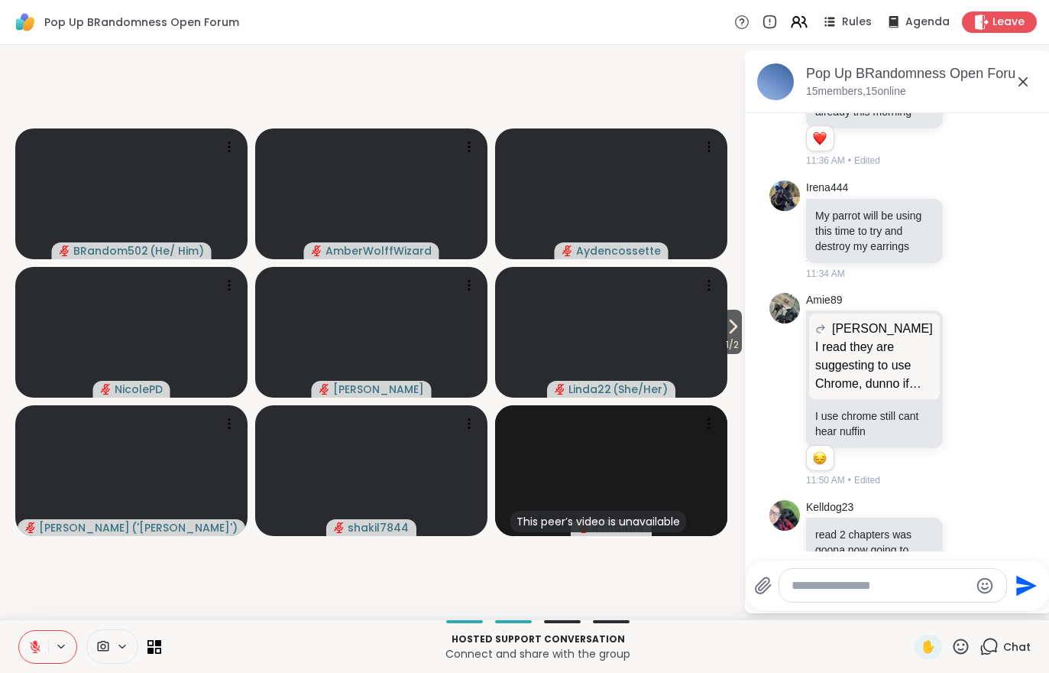
scroll to position [7341, 0]
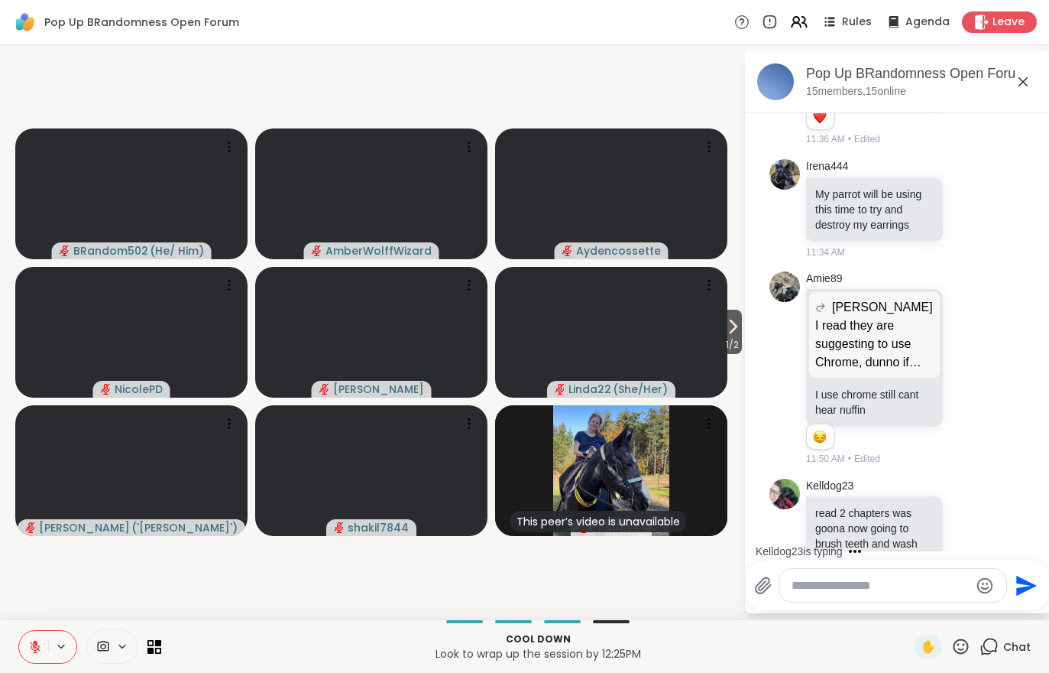
click at [1022, 12] on div "Leave" at bounding box center [999, 21] width 75 height 21
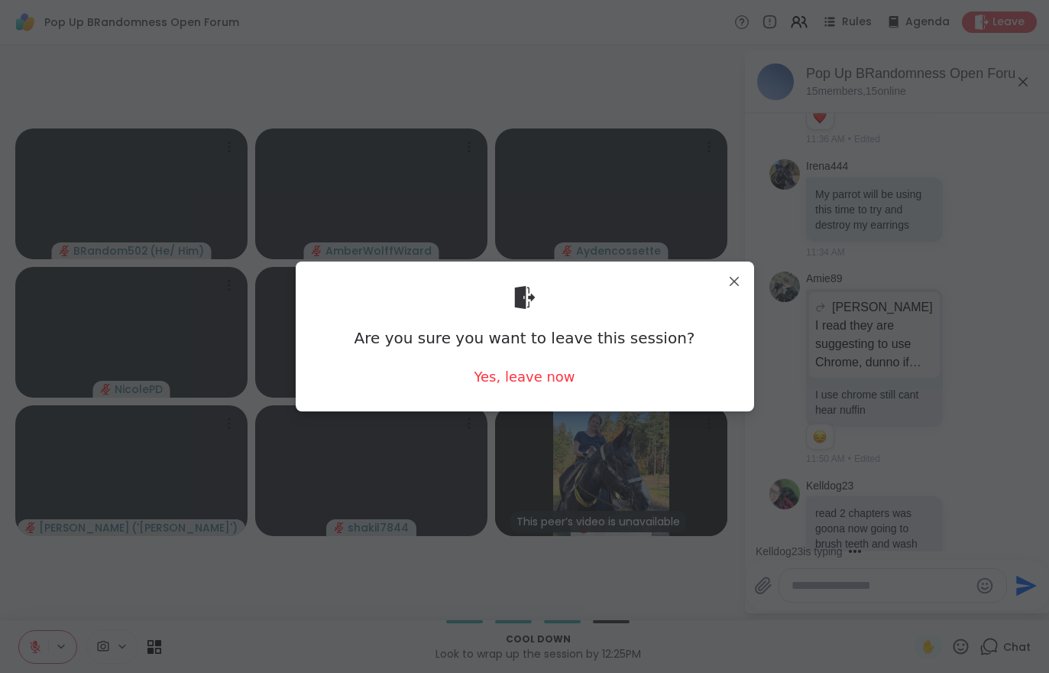
click at [543, 375] on div "Yes, leave now" at bounding box center [524, 376] width 101 height 19
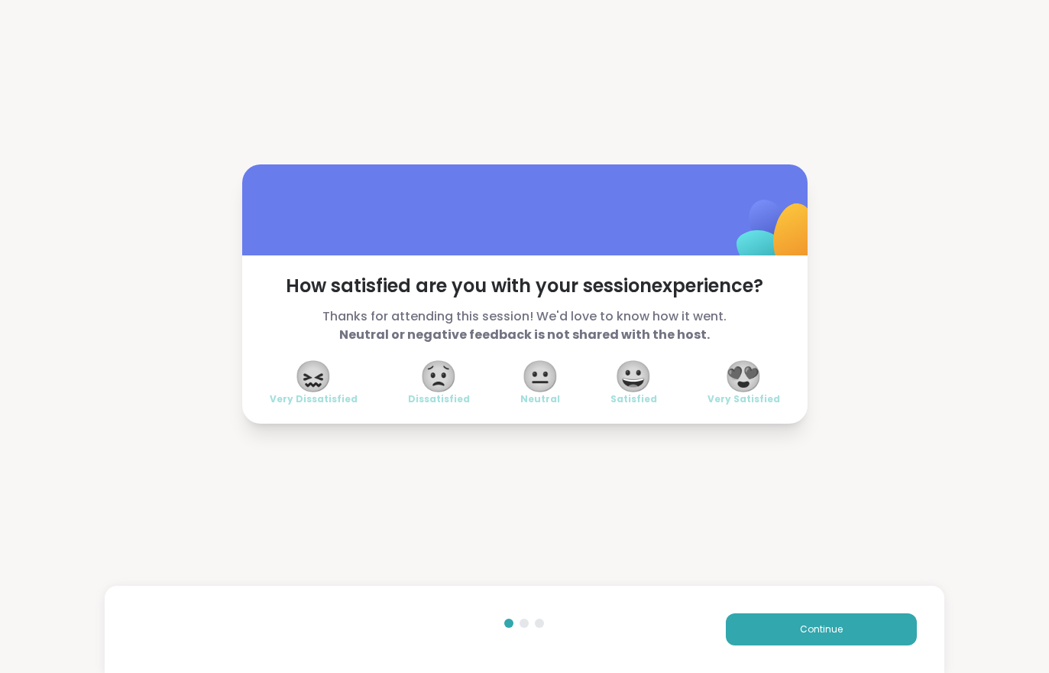
click at [812, 631] on span "Continue" at bounding box center [821, 629] width 43 height 14
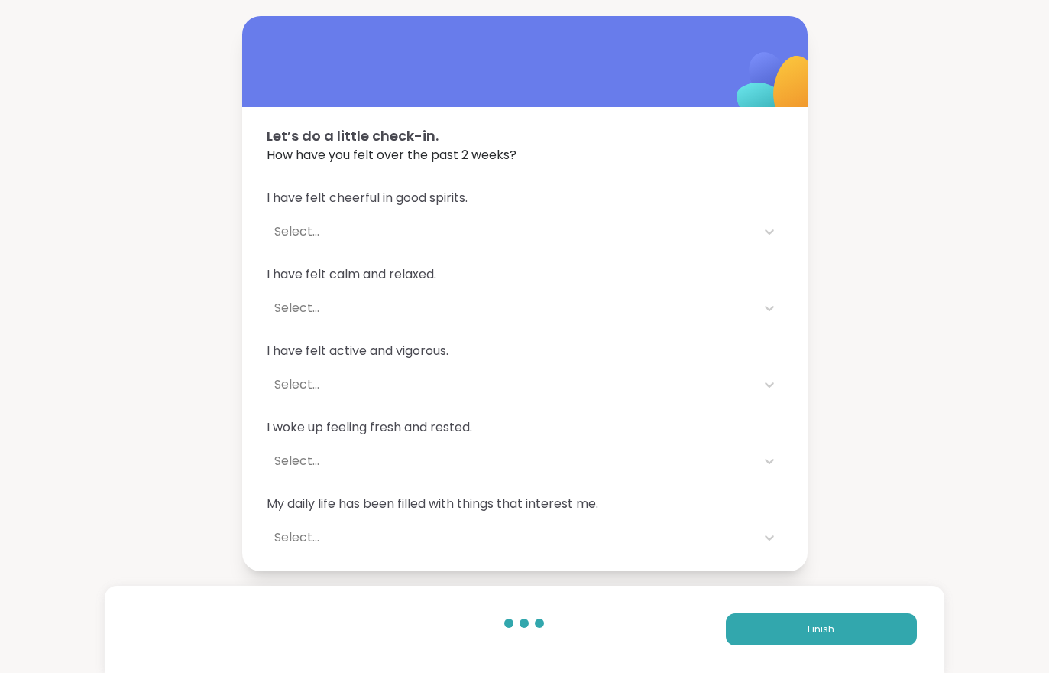
click at [805, 622] on button "Finish" at bounding box center [821, 629] width 191 height 32
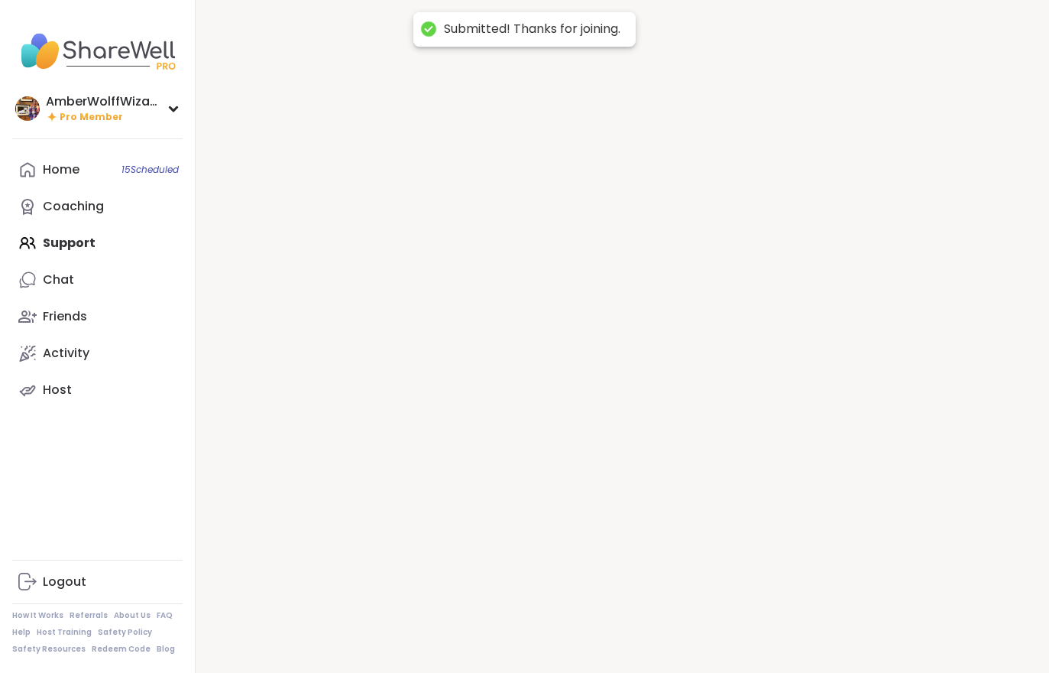
click at [805, 622] on div at bounding box center [623, 336] width 854 height 673
